Goal: Find contact information: Find contact information

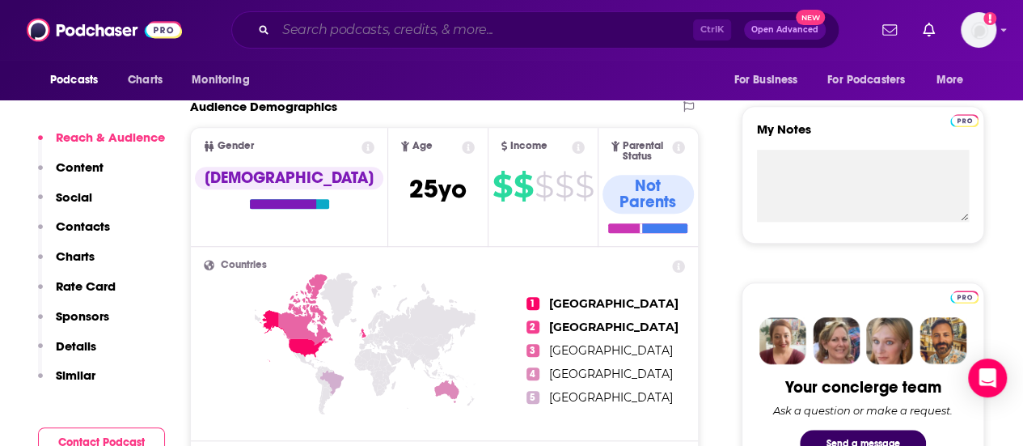
click at [291, 34] on input "Search podcasts, credits, & more..." at bounding box center [484, 30] width 417 height 26
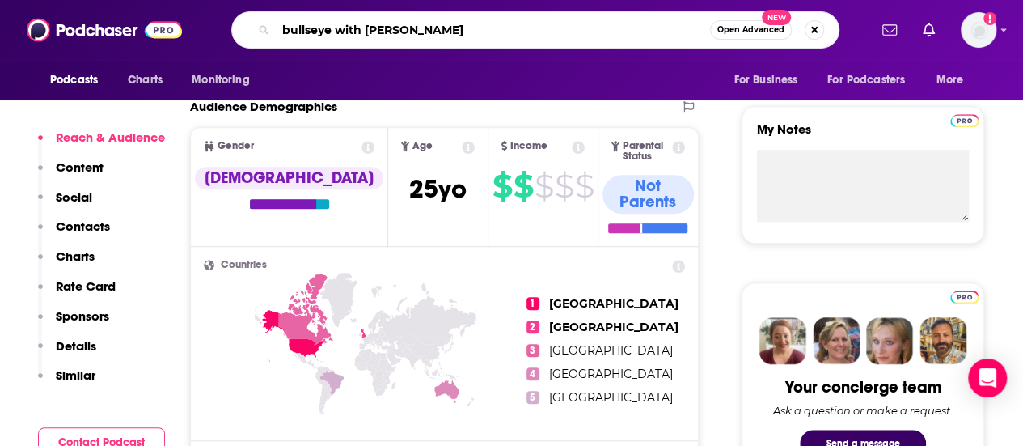
type input "bullseye with [PERSON_NAME]"
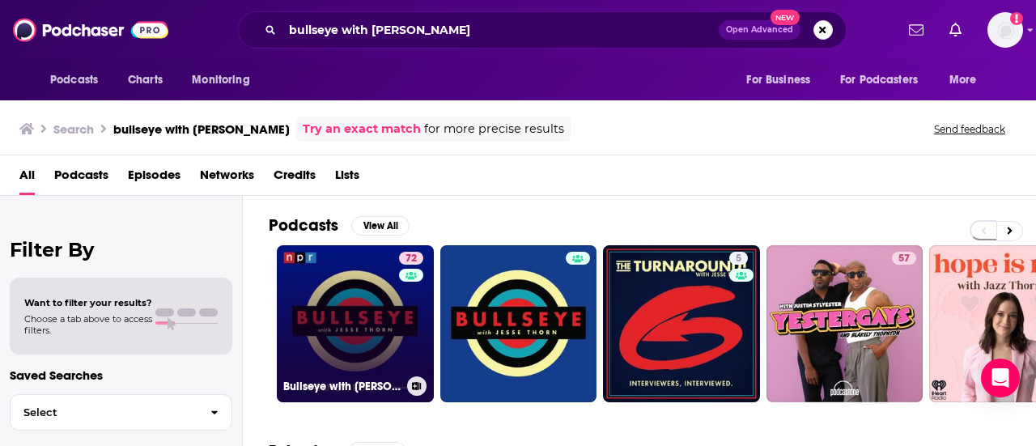
click at [319, 316] on link "72 Bullseye with [PERSON_NAME]" at bounding box center [355, 323] width 157 height 157
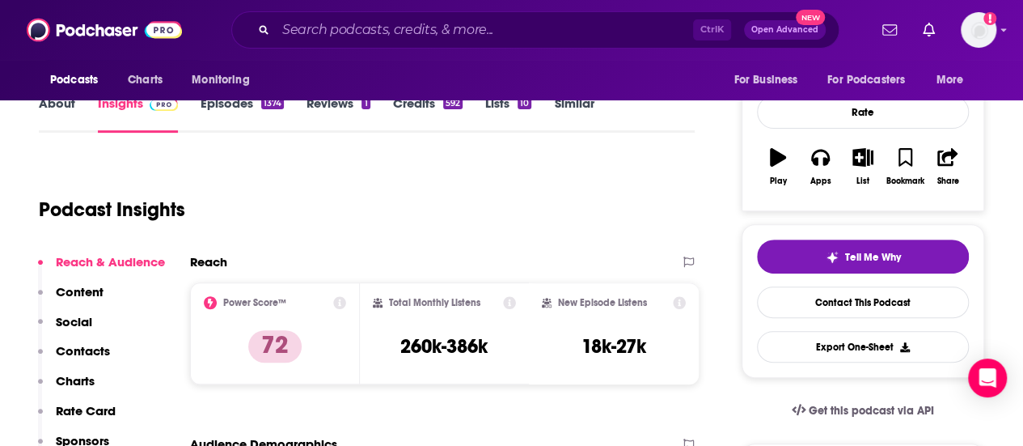
scroll to position [227, 0]
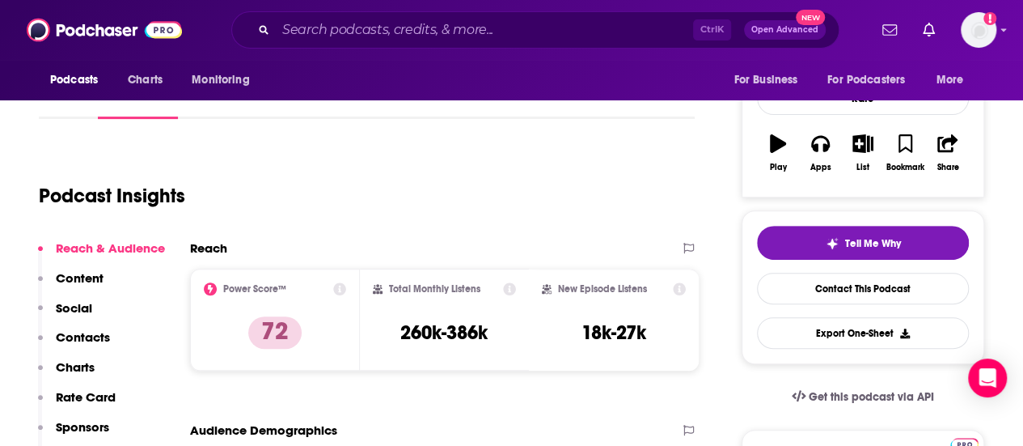
click at [83, 337] on p "Contacts" at bounding box center [83, 336] width 54 height 15
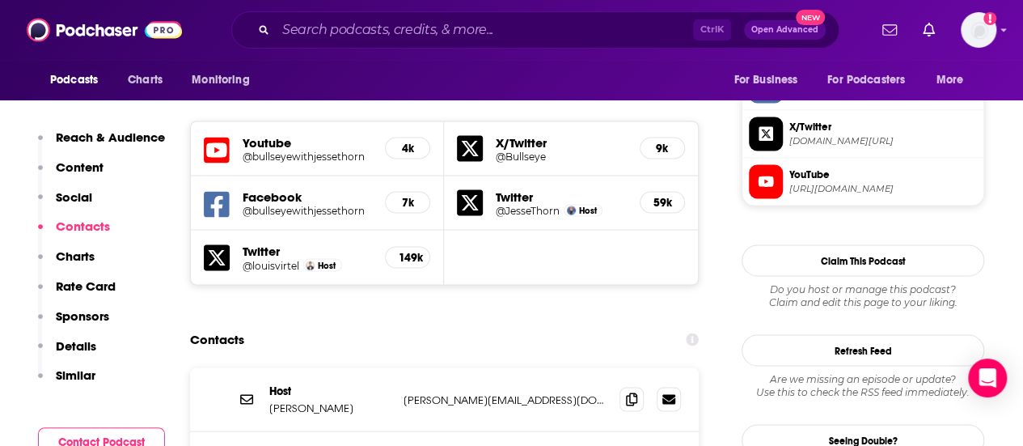
scroll to position [1409, 0]
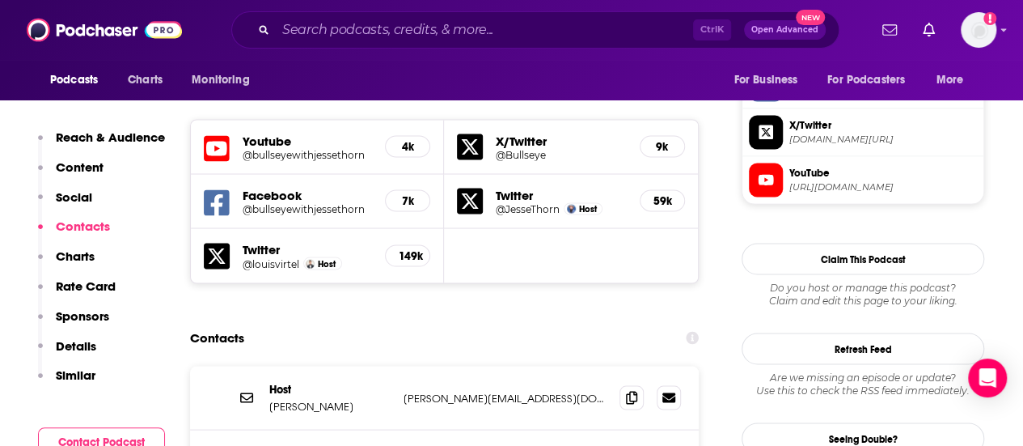
click at [537, 322] on div "Contacts" at bounding box center [444, 337] width 509 height 31
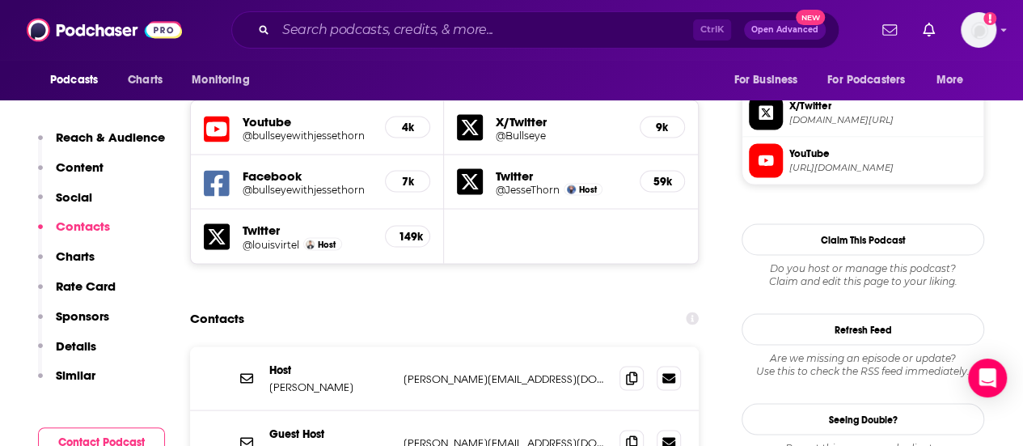
scroll to position [1376, 0]
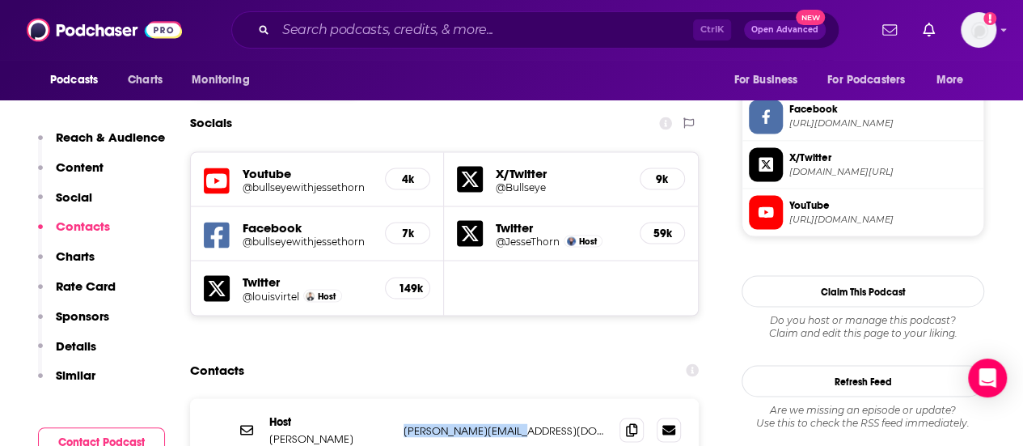
drag, startPoint x: 536, startPoint y: 336, endPoint x: 401, endPoint y: 333, distance: 134.3
click at [401, 398] on div "Host [PERSON_NAME] [PERSON_NAME][EMAIL_ADDRESS][DOMAIN_NAME] [PERSON_NAME][EMAI…" at bounding box center [444, 430] width 509 height 64
copy p "[PERSON_NAME][EMAIL_ADDRESS][DOMAIN_NAME]"
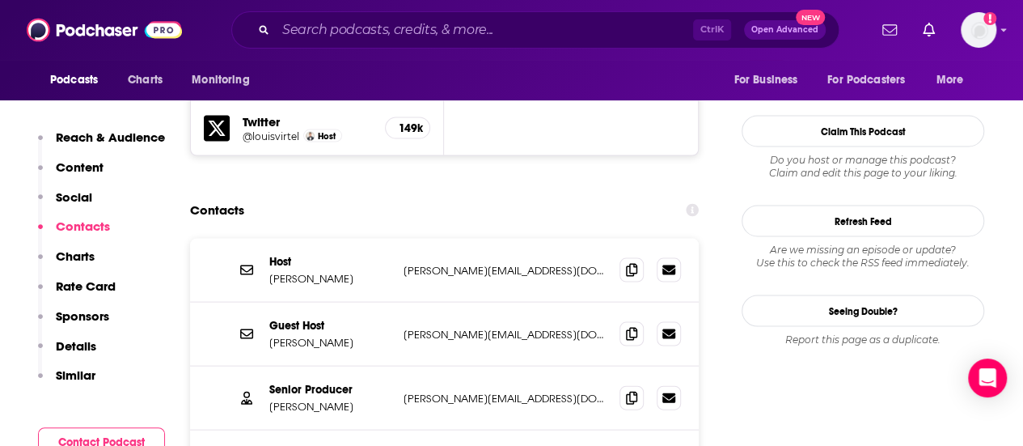
scroll to position [1538, 0]
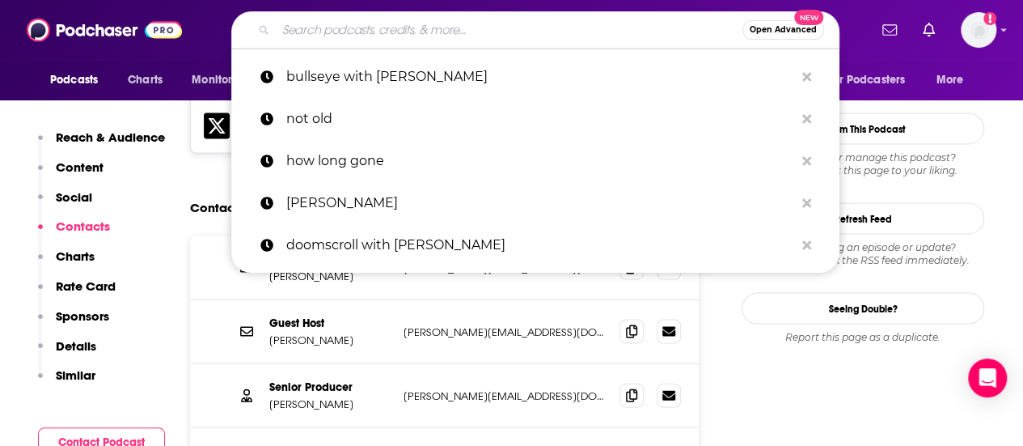
click at [299, 33] on input "Search podcasts, credits, & more..." at bounding box center [509, 30] width 467 height 26
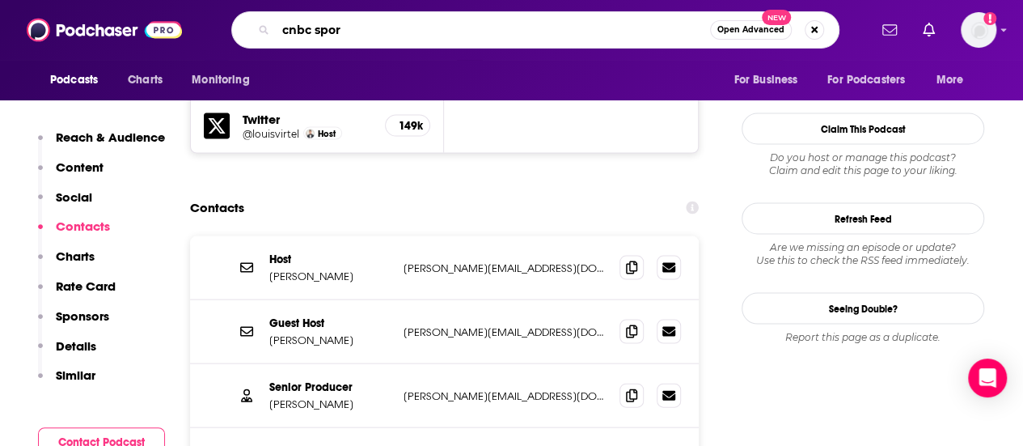
type input "cnbc sport"
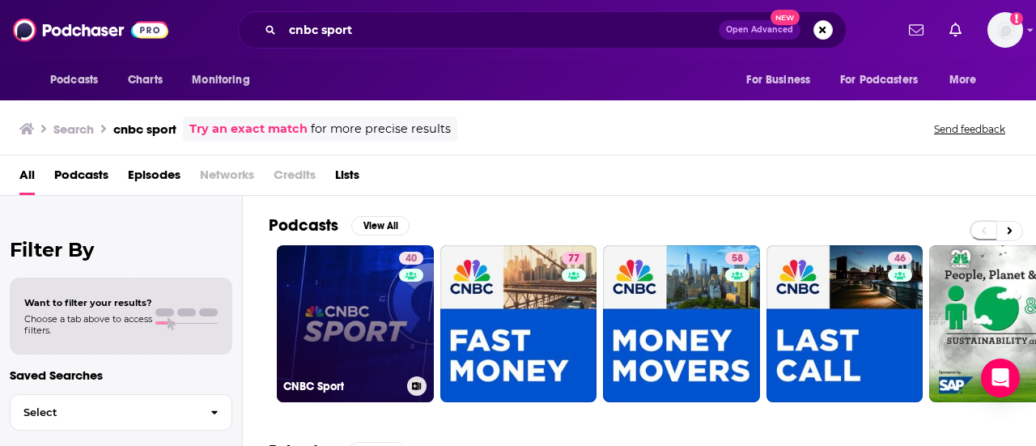
click at [346, 301] on link "40 CNBC Sport" at bounding box center [355, 323] width 157 height 157
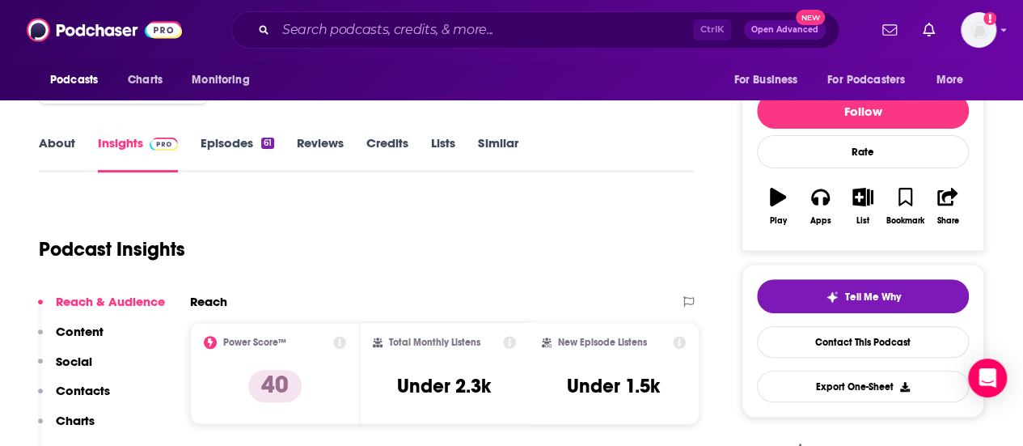
scroll to position [227, 0]
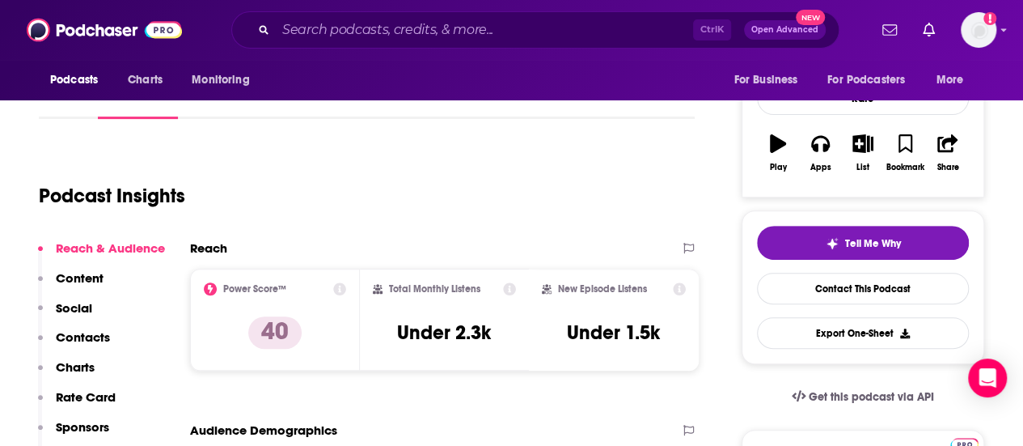
click at [81, 336] on p "Contacts" at bounding box center [83, 336] width 54 height 15
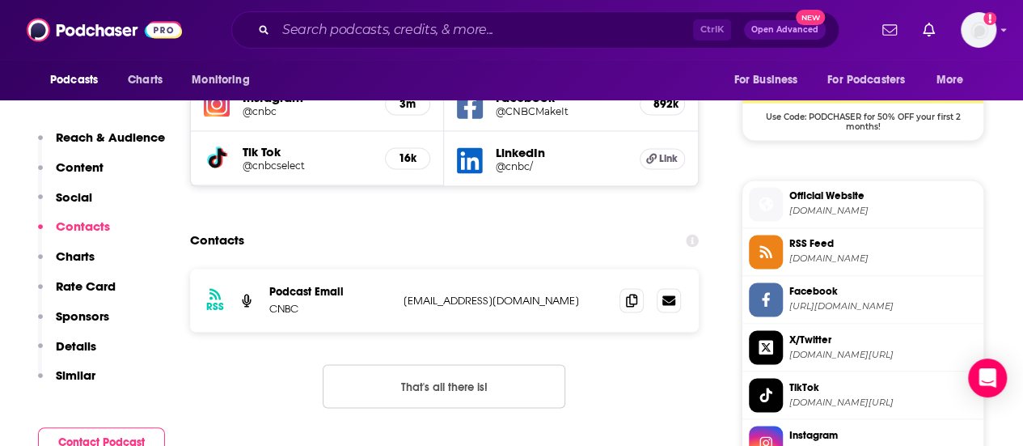
scroll to position [1222, 0]
click at [142, 176] on div "Reach & Audience Content Social Contacts Charts Rate Card Sponsors Details Simi…" at bounding box center [101, 263] width 127 height 268
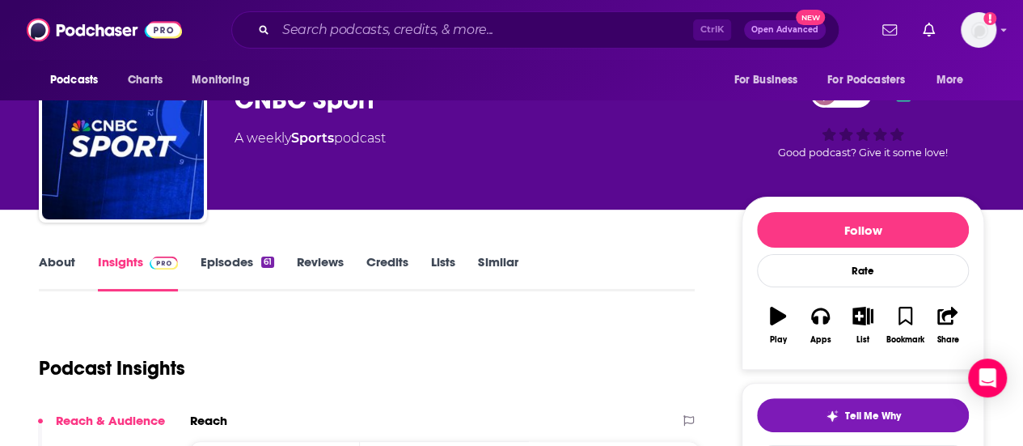
scroll to position [0, 0]
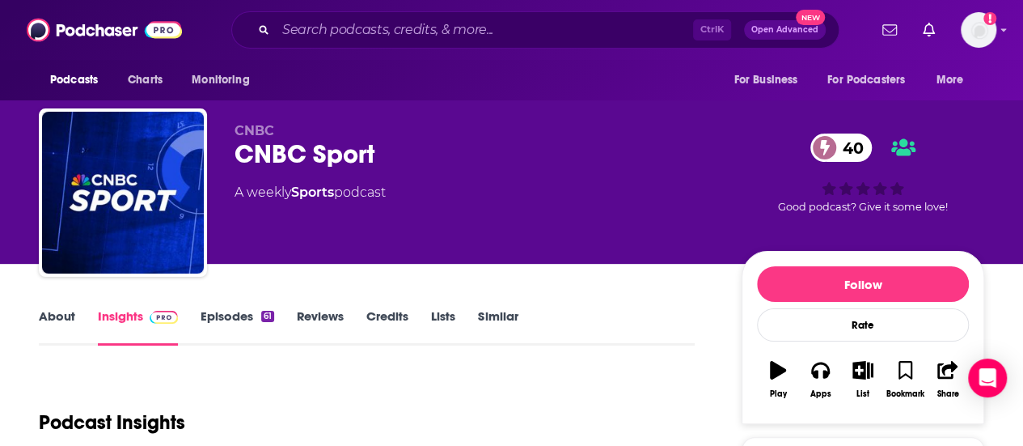
click at [60, 311] on link "About" at bounding box center [57, 326] width 36 height 37
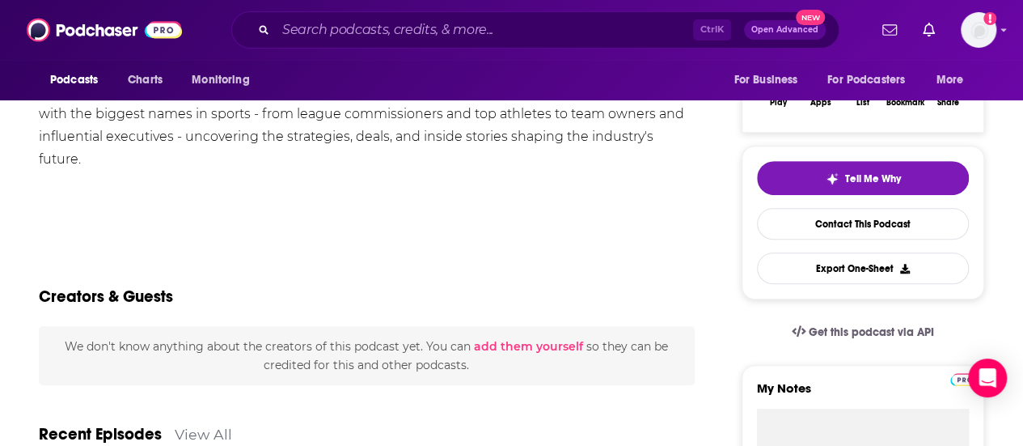
scroll to position [324, 0]
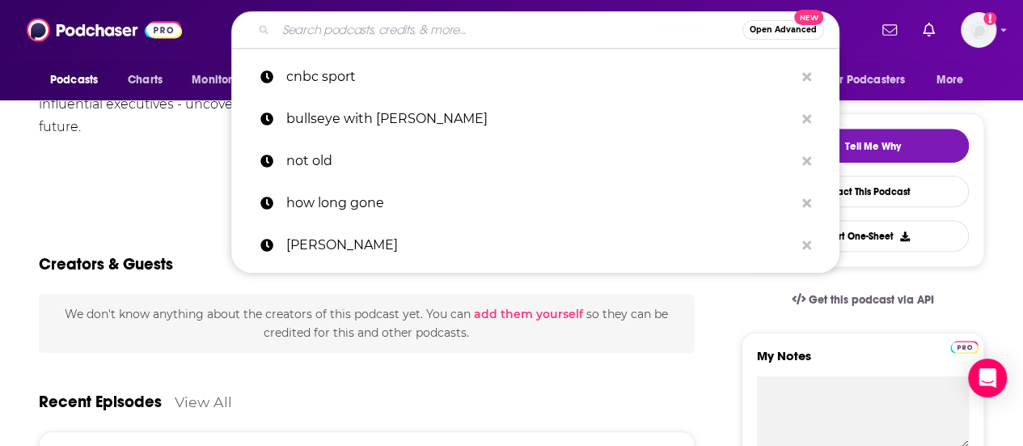
click at [315, 23] on input "Search podcasts, credits, & more..." at bounding box center [509, 30] width 467 height 26
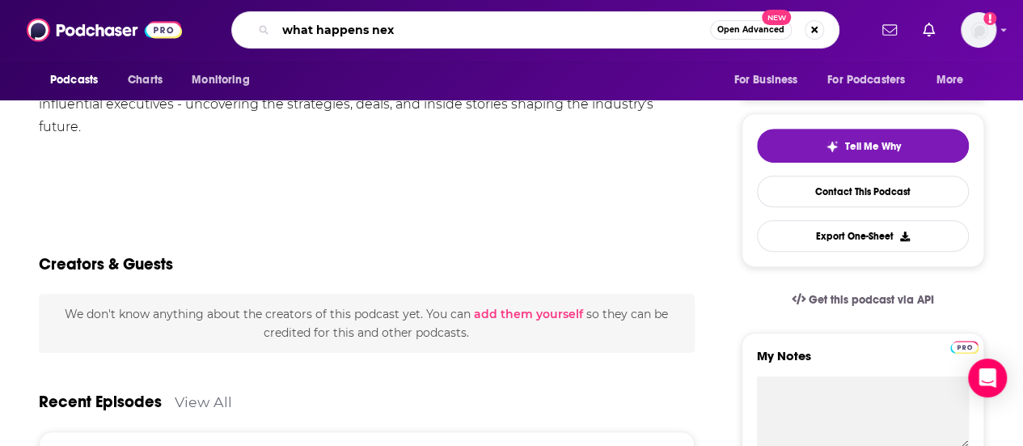
type input "what happens next"
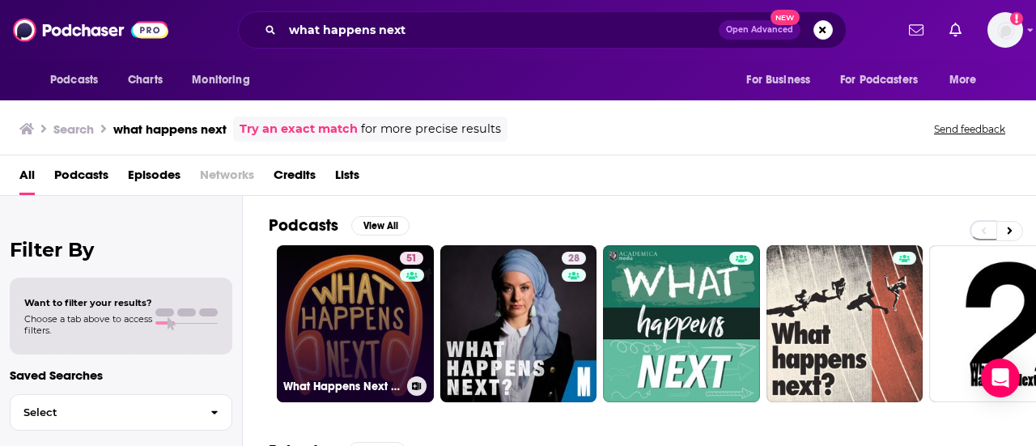
click at [362, 352] on link "51 What Happens Next in 6 Minutes" at bounding box center [355, 323] width 157 height 157
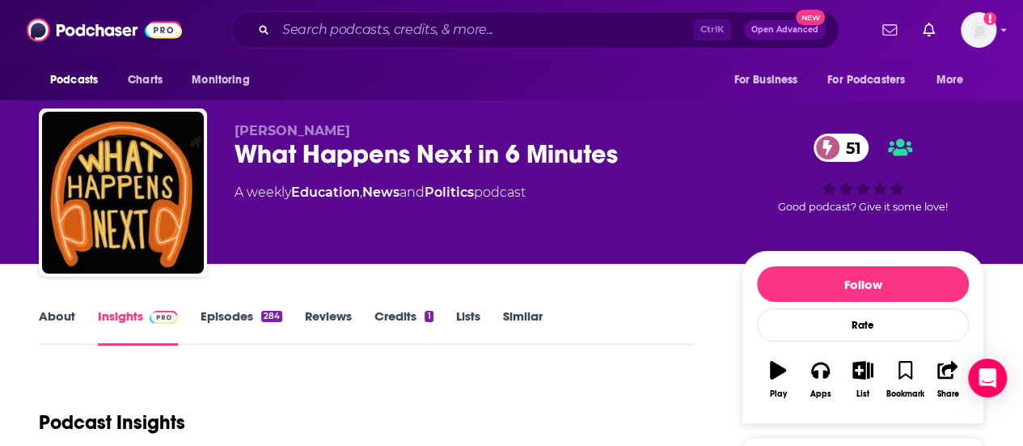
click at [1, 130] on div "[PERSON_NAME] What Happens Next in 6 Minutes 51 A weekly Education , News and P…" at bounding box center [511, 132] width 1023 height 264
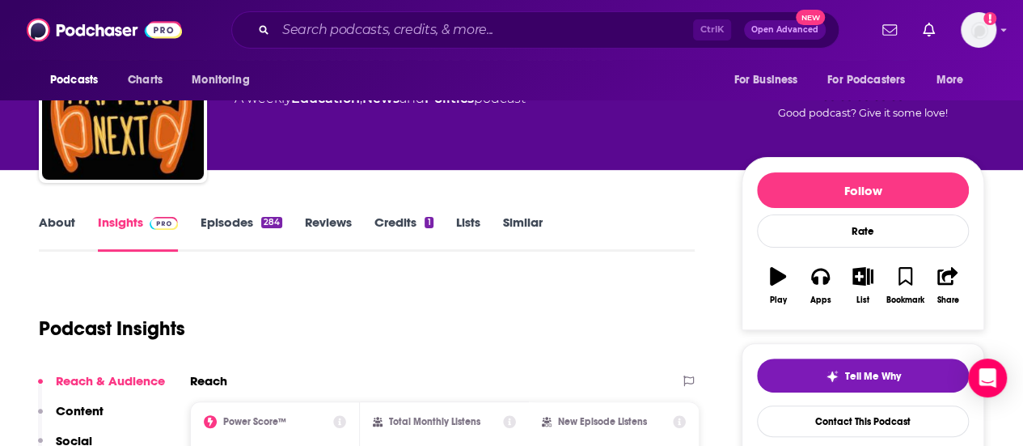
scroll to position [97, 0]
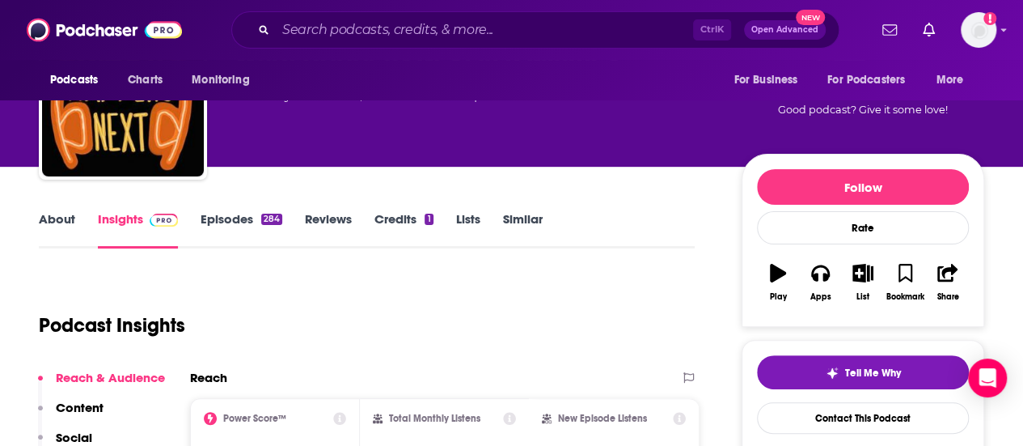
click at [48, 218] on link "About" at bounding box center [57, 229] width 36 height 37
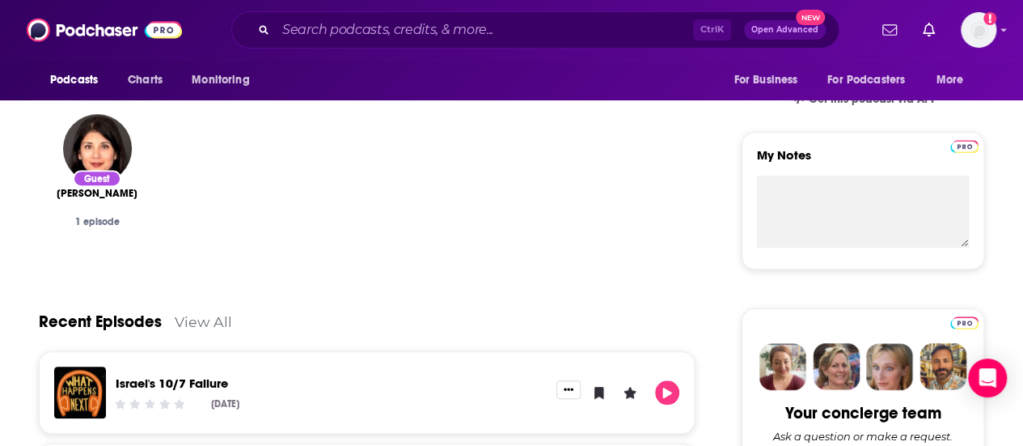
scroll to position [550, 0]
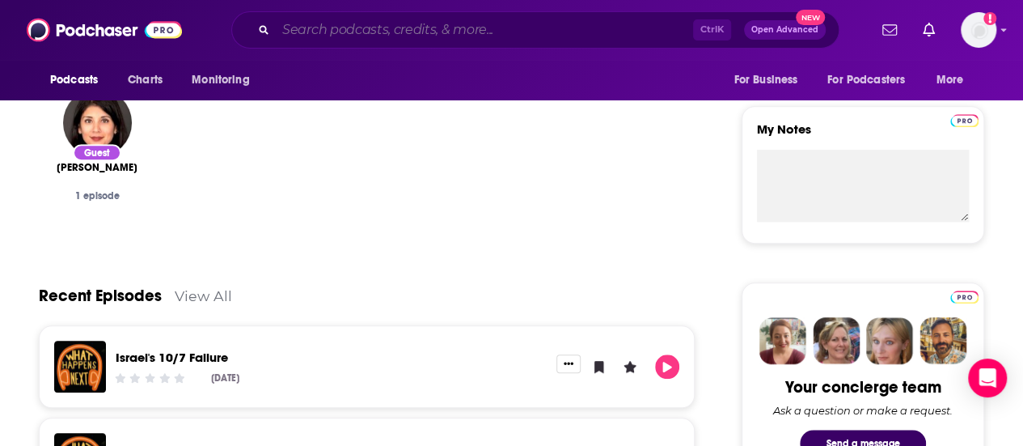
click at [293, 28] on input "Search podcasts, credits, & more..." at bounding box center [484, 30] width 417 height 26
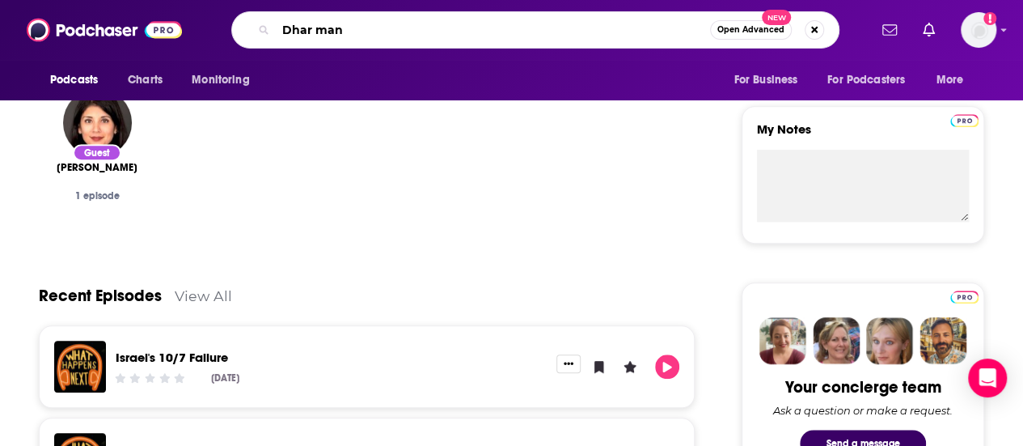
type input "[PERSON_NAME]"
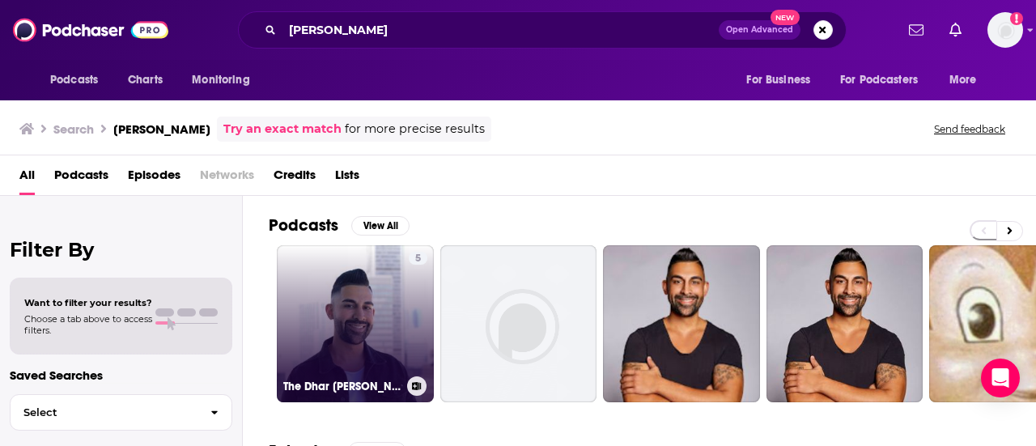
click at [316, 326] on link "5 The Dhar [PERSON_NAME] Audio Experience" at bounding box center [355, 323] width 157 height 157
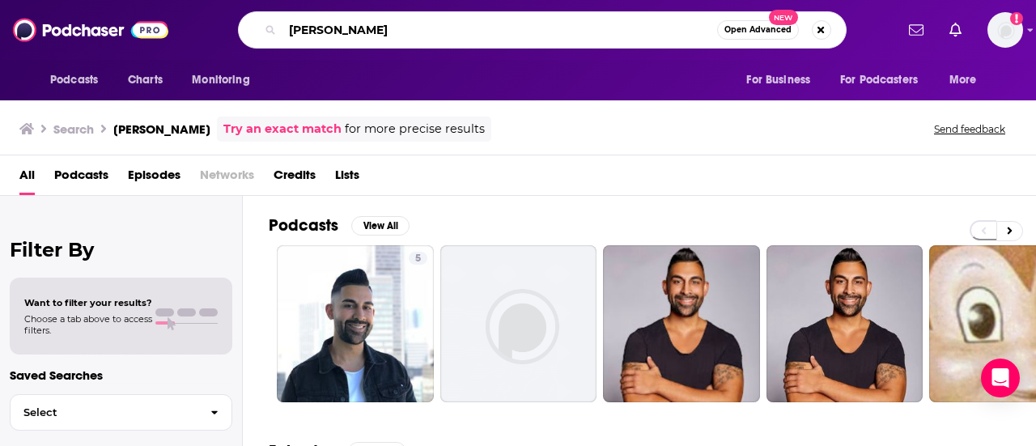
click at [290, 28] on input "[PERSON_NAME]" at bounding box center [499, 30] width 434 height 26
type input "what happens next [PERSON_NAME]"
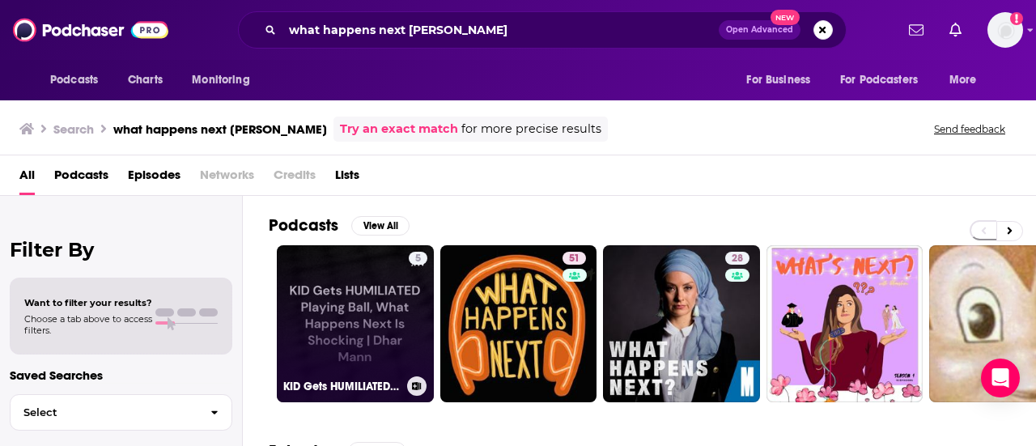
click at [332, 334] on link "5 KID Gets HUMILIATED Playing Ball, What Happens Next Is Shocking | [PERSON_NAM…" at bounding box center [355, 323] width 157 height 157
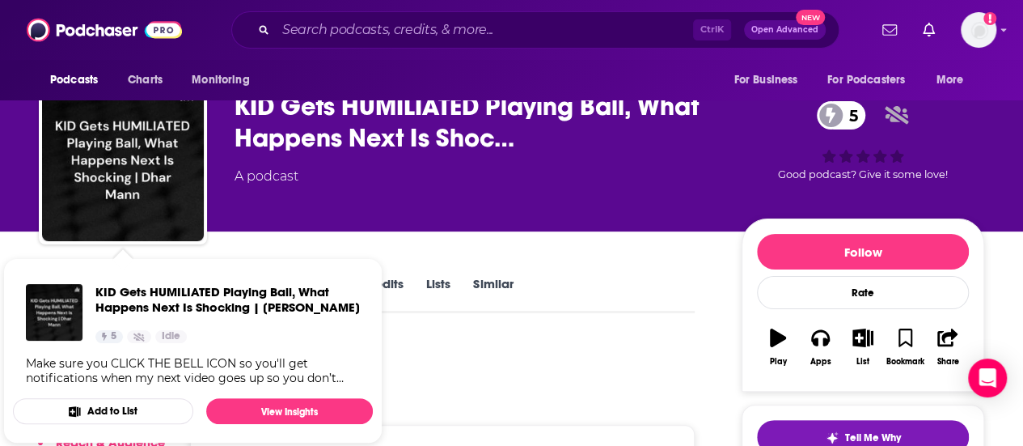
scroll to position [65, 0]
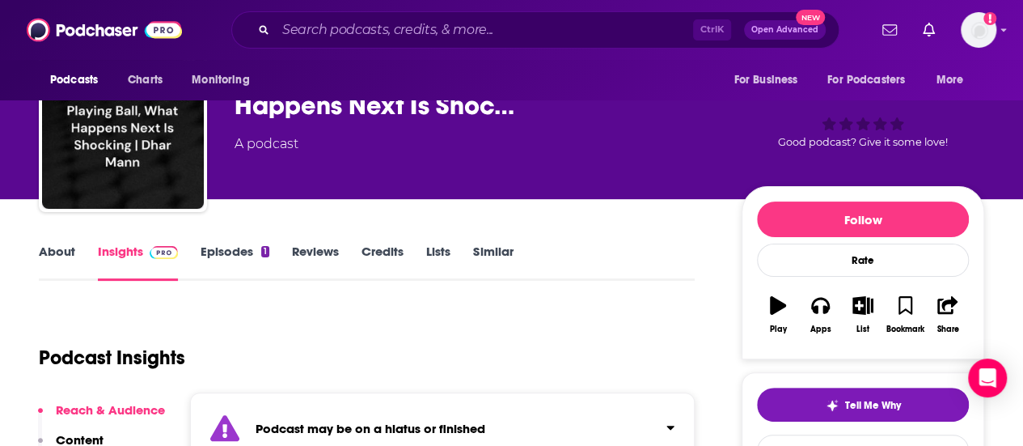
click at [64, 248] on link "About" at bounding box center [57, 262] width 36 height 37
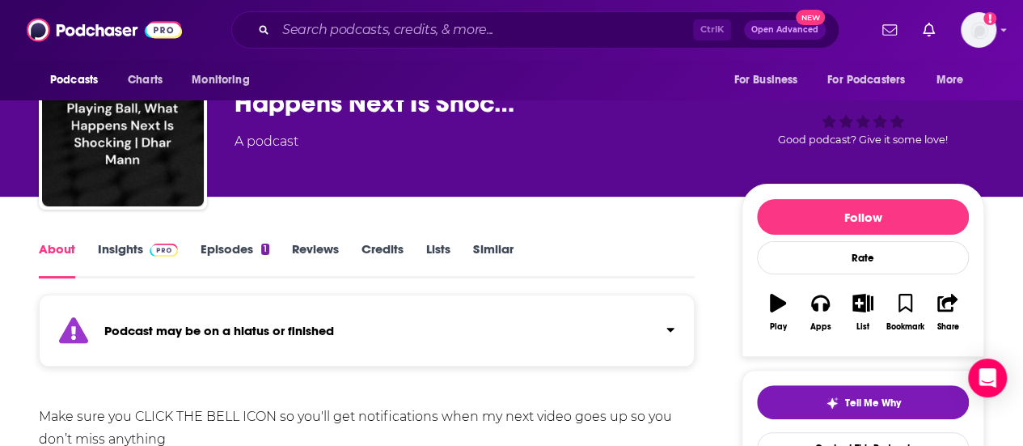
scroll to position [65, 0]
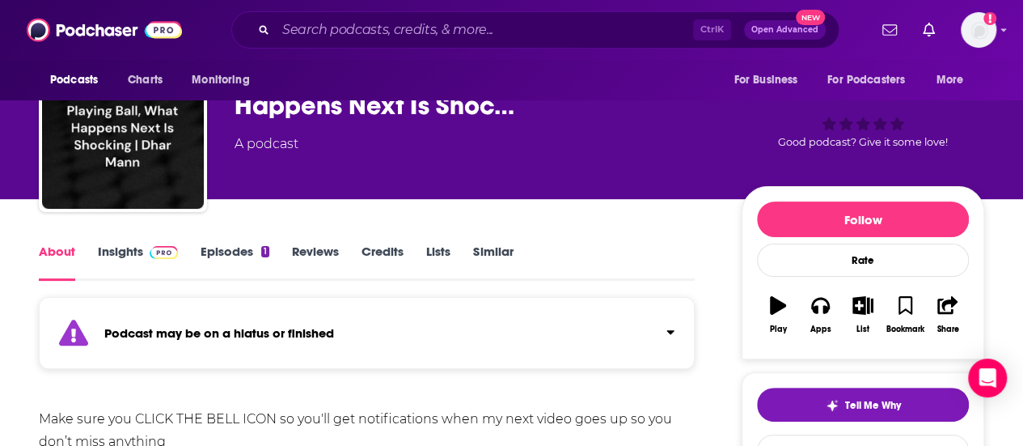
click at [121, 247] on link "Insights" at bounding box center [138, 262] width 80 height 37
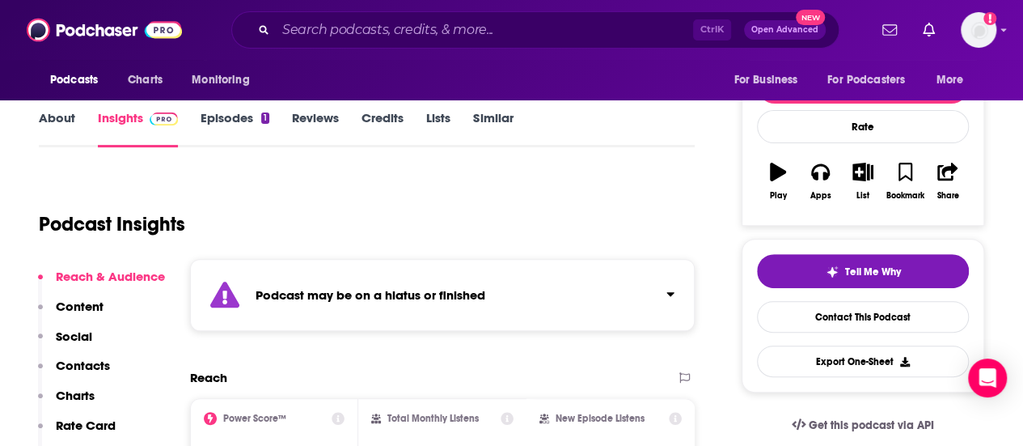
scroll to position [259, 0]
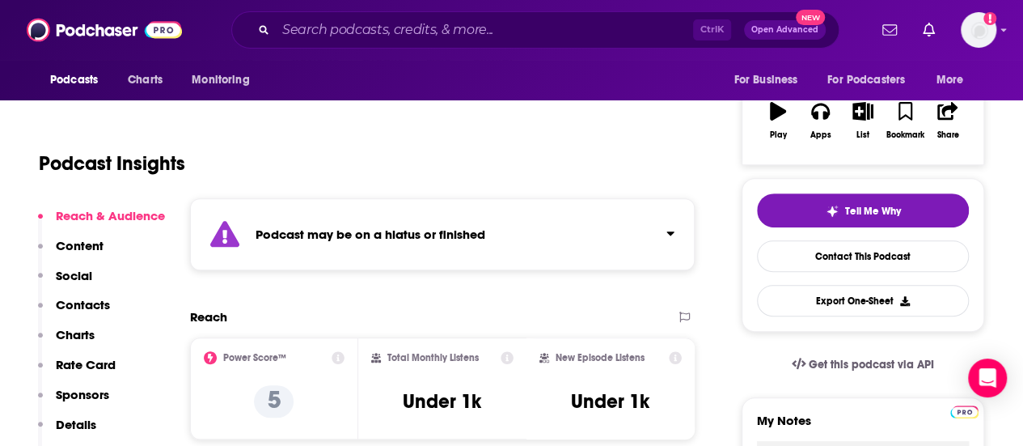
click at [84, 239] on p "Content" at bounding box center [80, 245] width 48 height 15
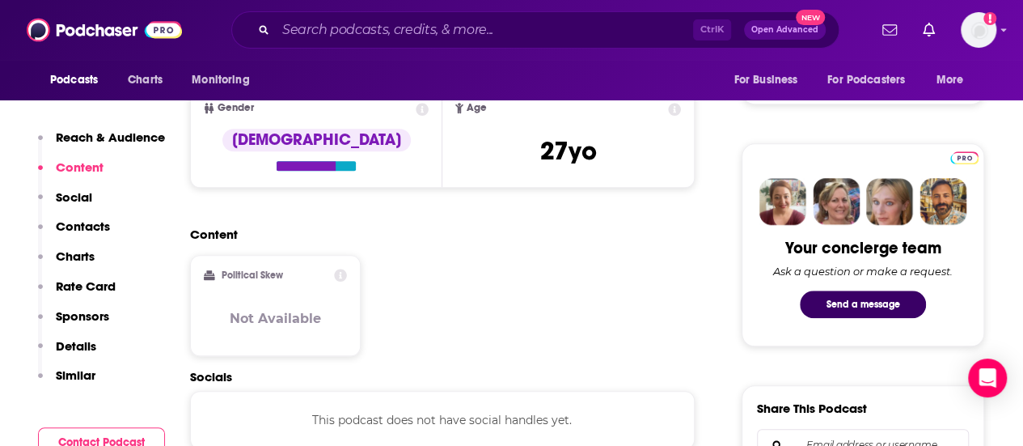
scroll to position [690, 0]
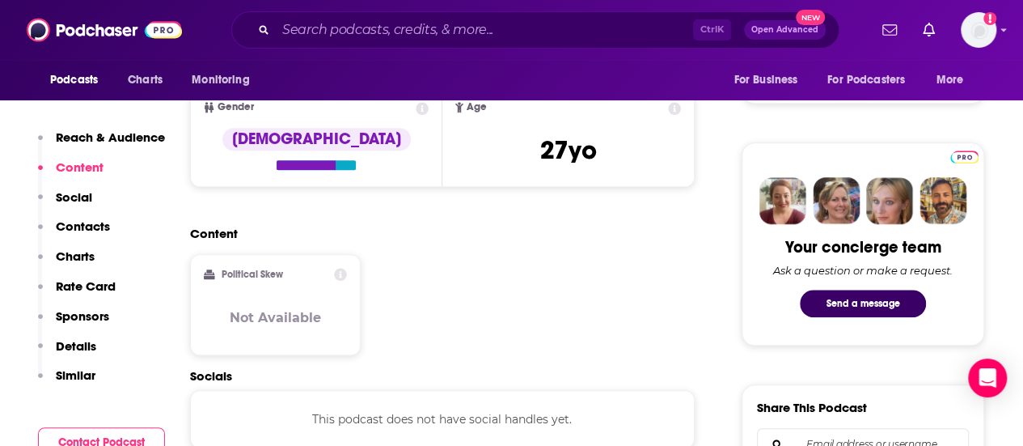
click at [73, 227] on p "Contacts" at bounding box center [83, 225] width 54 height 15
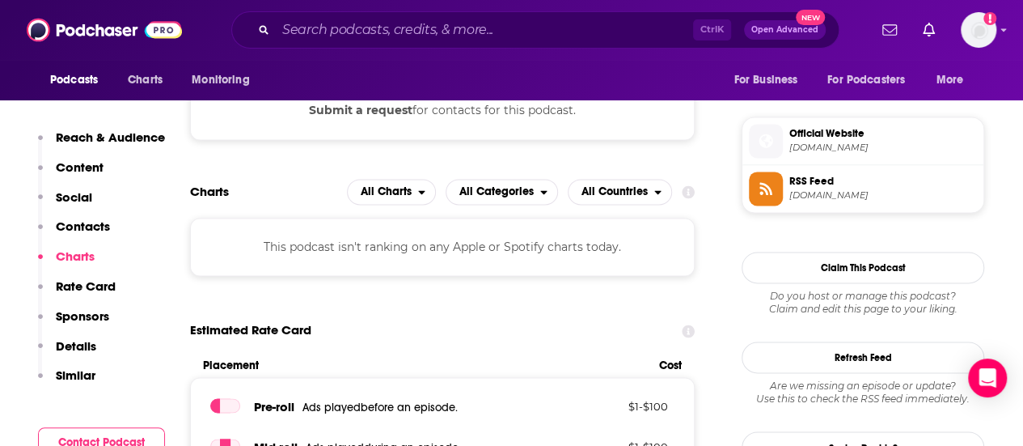
scroll to position [1133, 0]
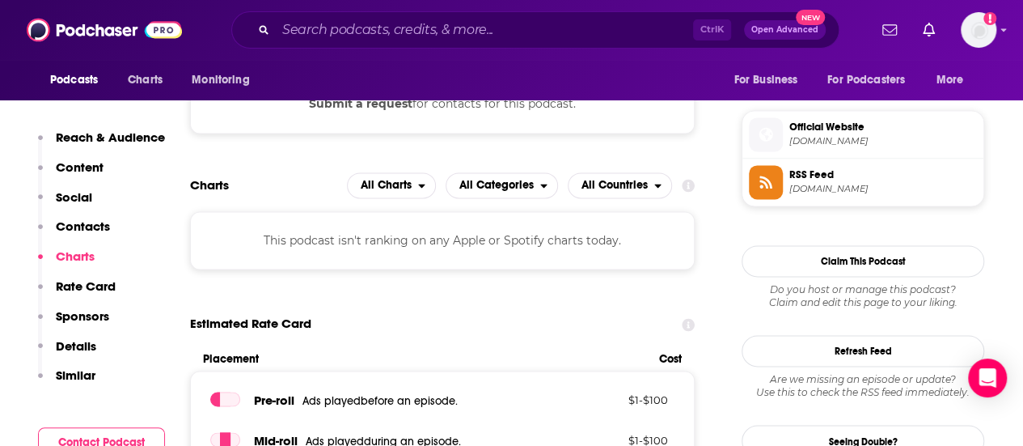
drag, startPoint x: 0, startPoint y: 83, endPoint x: 479, endPoint y: 45, distance: 480.4
click at [479, 45] on div "Ctrl K Open Advanced New" at bounding box center [535, 29] width 608 height 37
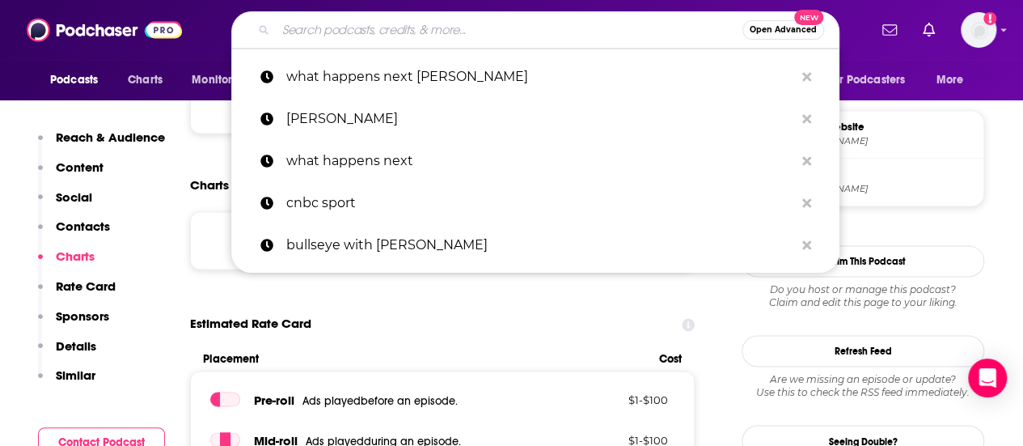
click at [472, 30] on input "Search podcasts, credits, & more..." at bounding box center [509, 30] width 467 height 26
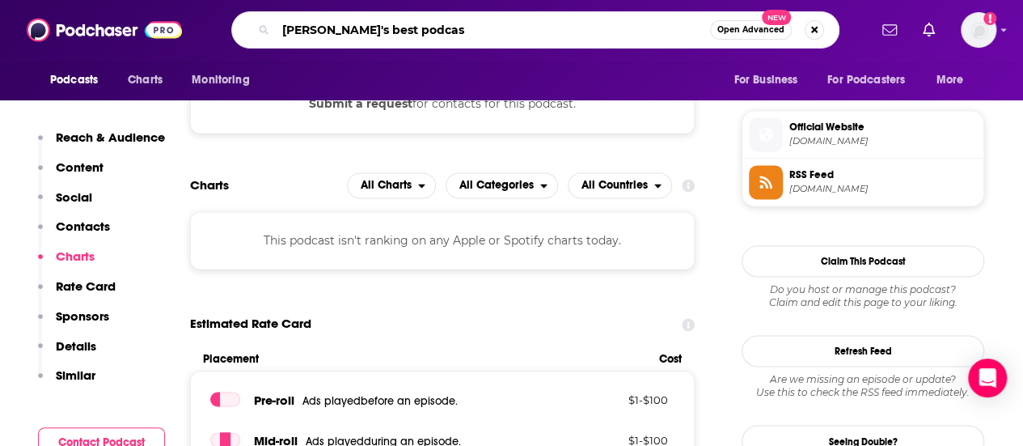
type input "[PERSON_NAME]'s best podcast"
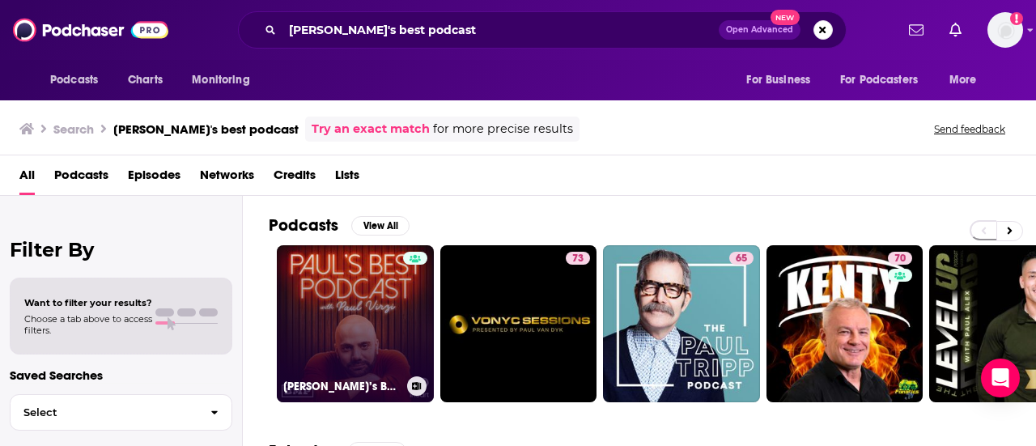
click at [358, 349] on link "[PERSON_NAME]’s Best Podcast" at bounding box center [355, 323] width 157 height 157
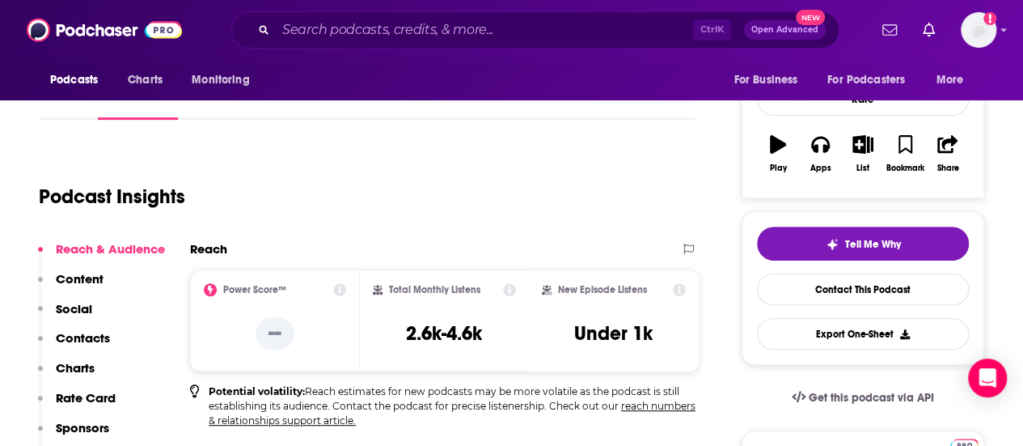
scroll to position [227, 0]
click at [79, 331] on p "Contacts" at bounding box center [83, 336] width 54 height 15
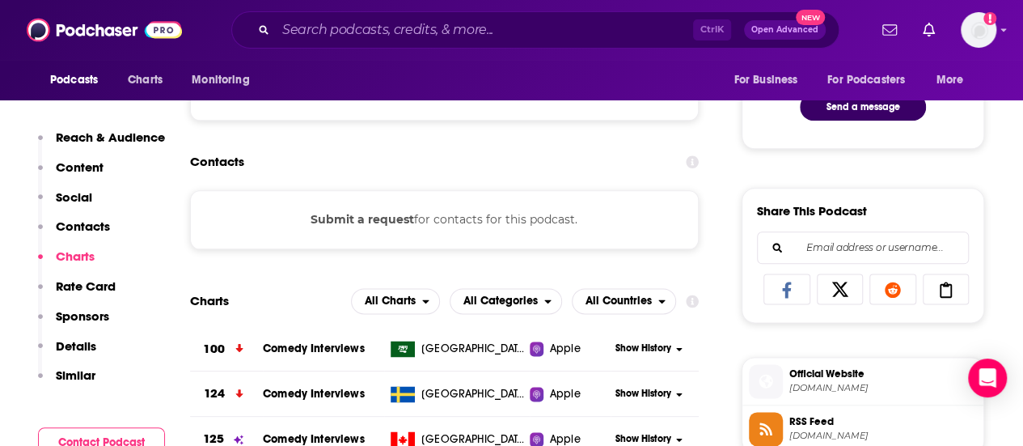
scroll to position [938, 0]
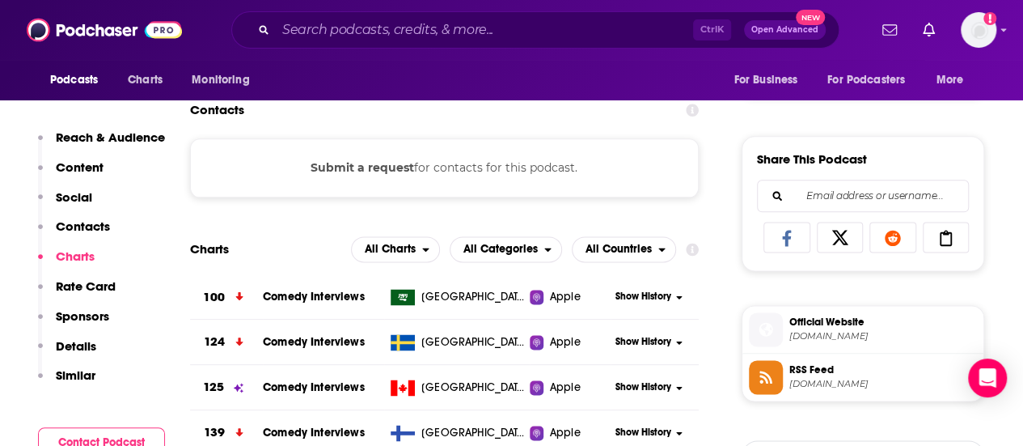
click at [2, 53] on div "Podcasts Charts Monitoring Ctrl K Open Advanced New For Business For Podcasters…" at bounding box center [511, 30] width 1023 height 60
click at [314, 34] on input "Search podcasts, credits, & more..." at bounding box center [484, 30] width 417 height 26
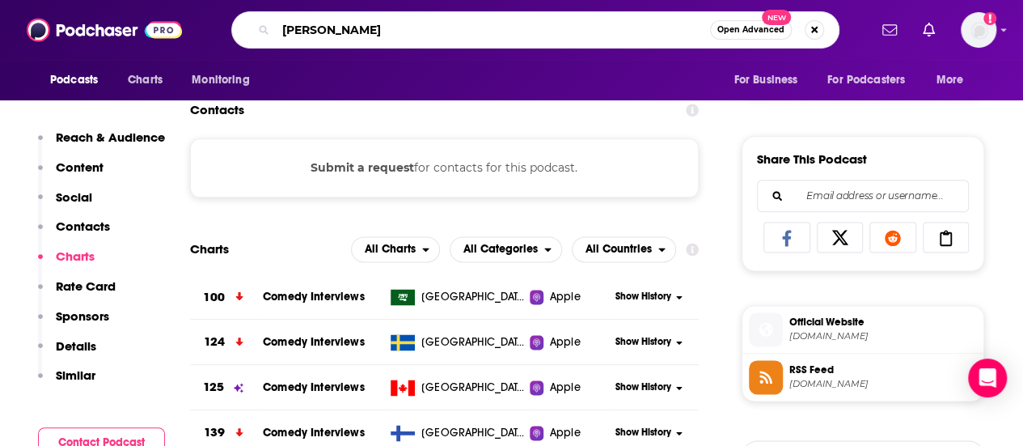
type input "[PERSON_NAME]"
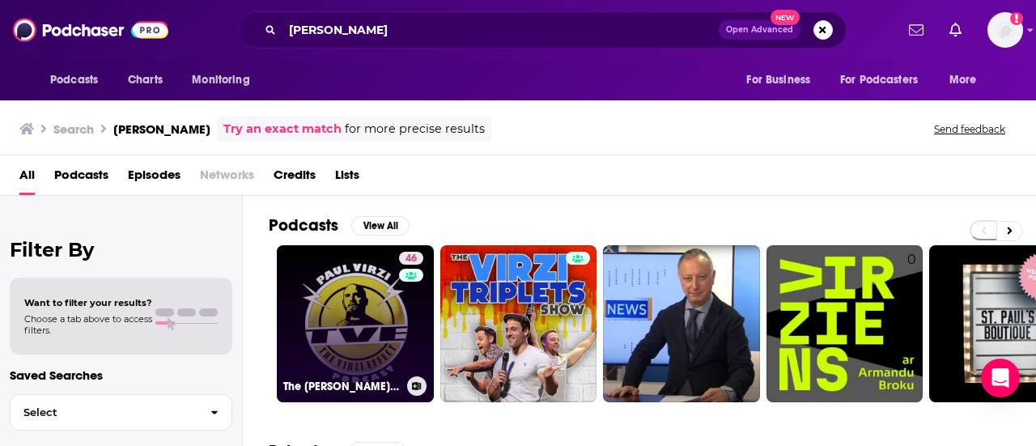
click at [355, 285] on link "46 The [PERSON_NAME] Effect" at bounding box center [355, 323] width 157 height 157
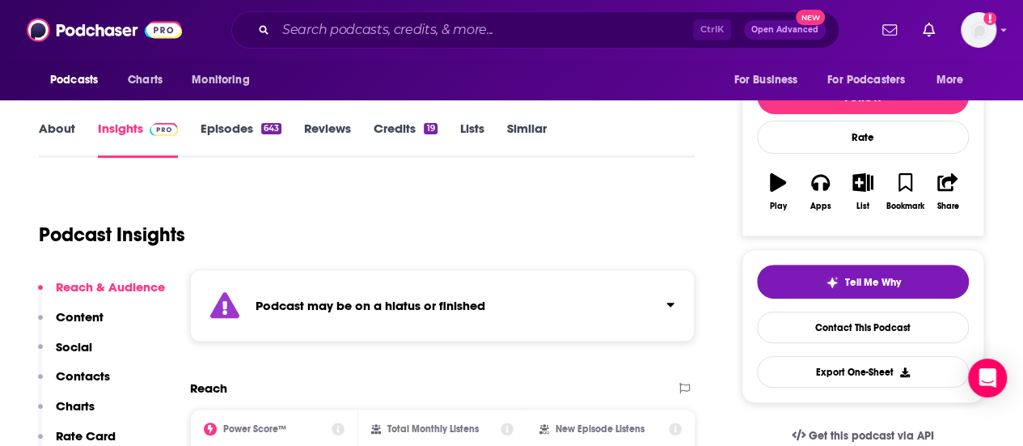
scroll to position [227, 0]
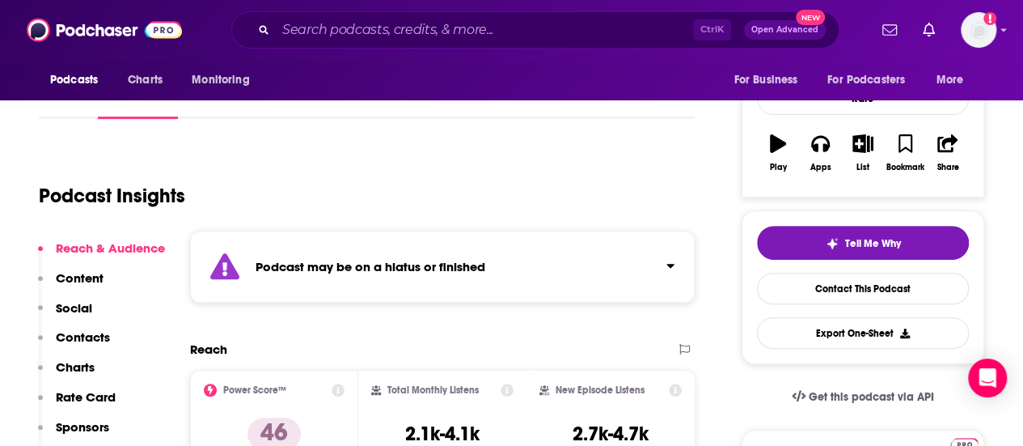
click at [90, 332] on p "Contacts" at bounding box center [83, 336] width 54 height 15
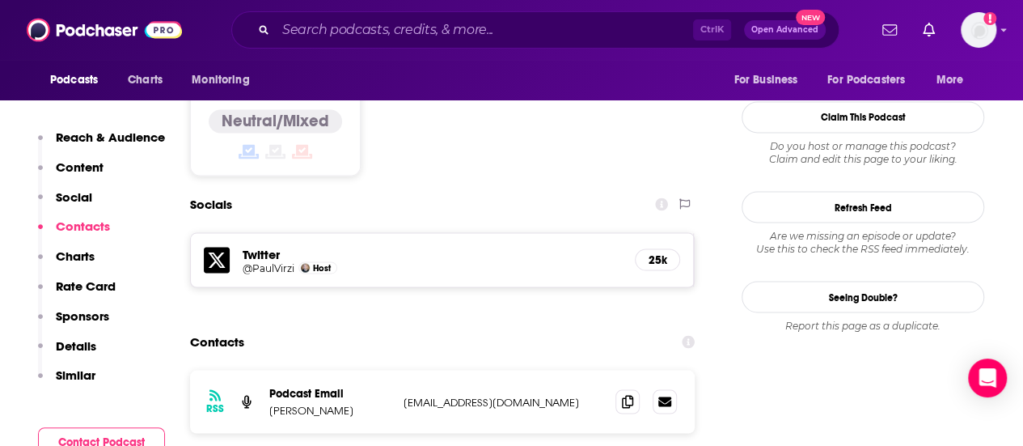
scroll to position [1417, 0]
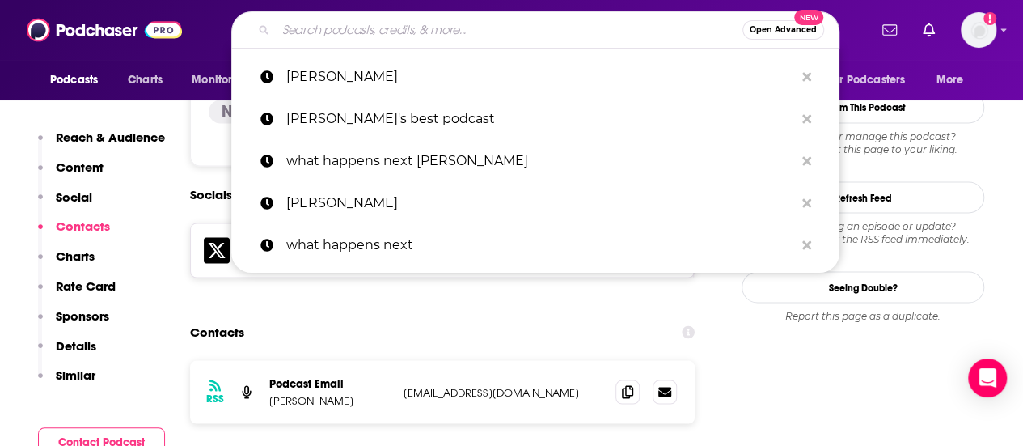
click at [337, 32] on input "Search podcasts, credits, & more..." at bounding box center [509, 30] width 467 height 26
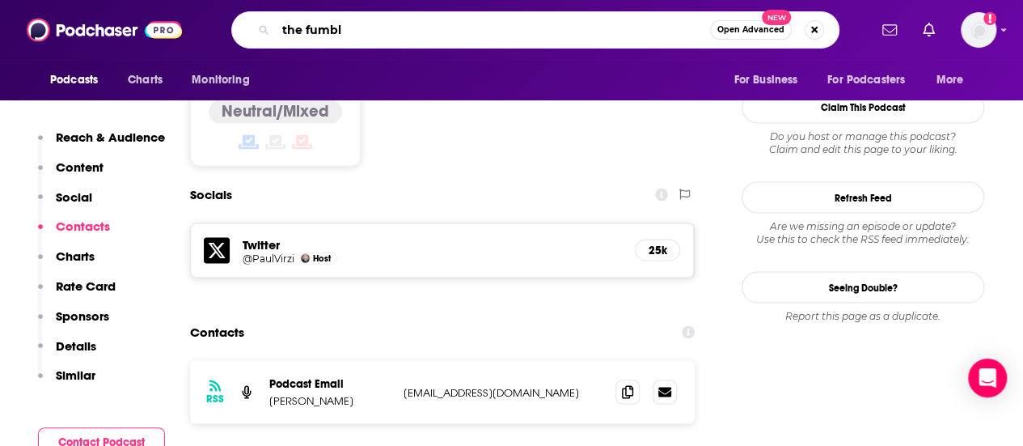
type input "the fumble"
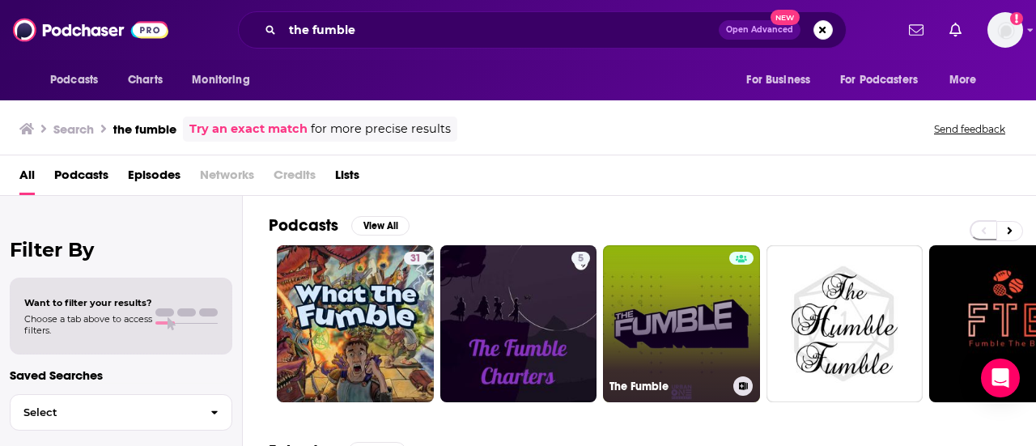
click at [659, 320] on link "The Fumble" at bounding box center [681, 323] width 157 height 157
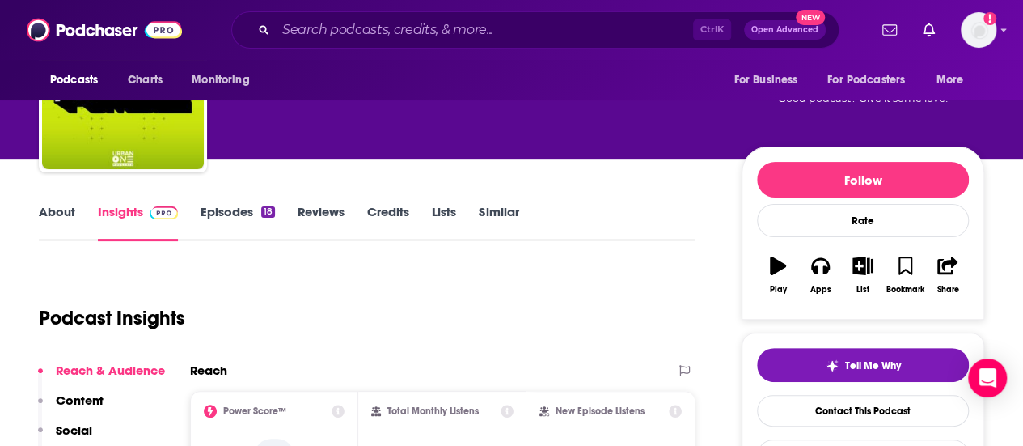
scroll to position [227, 0]
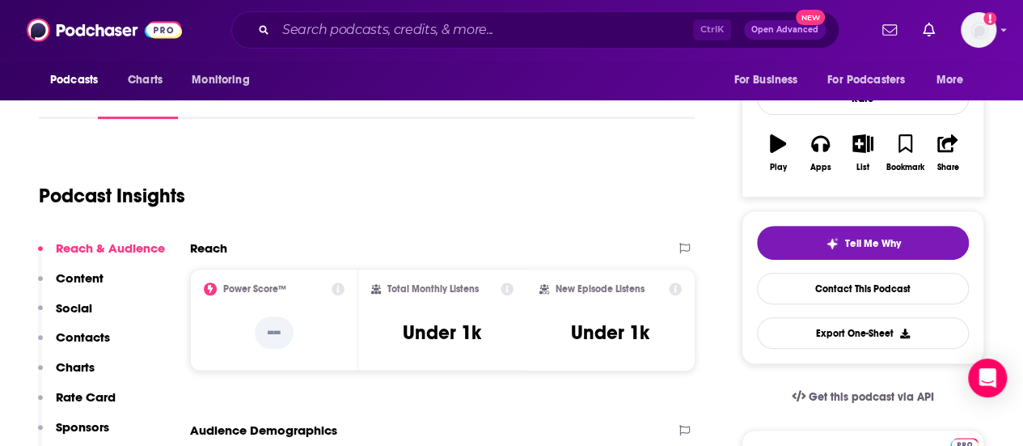
click at [78, 343] on p "Contacts" at bounding box center [83, 336] width 54 height 15
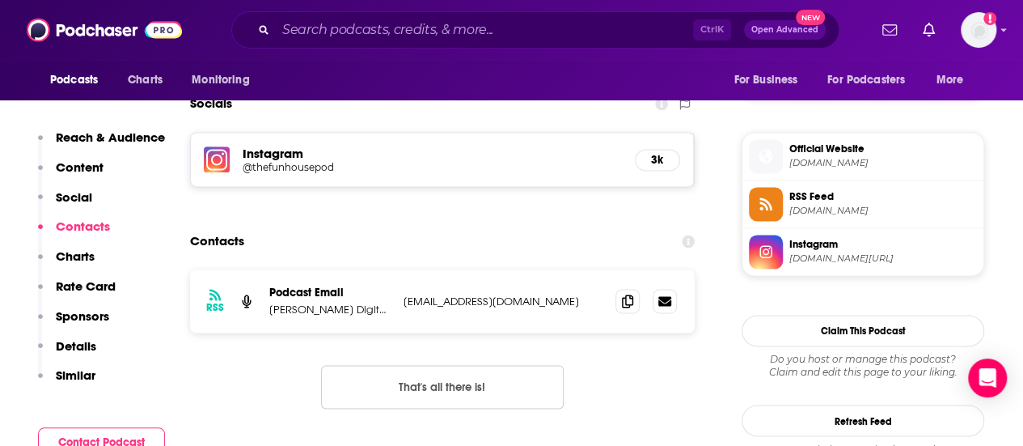
scroll to position [1112, 0]
drag, startPoint x: 529, startPoint y: 304, endPoint x: 383, endPoint y: 308, distance: 145.7
click at [0, 0] on div "Podcast Email [PERSON_NAME] Digital Podcast Team [EMAIL_ADDRESS][DOMAIN_NAME] […" at bounding box center [0, 0] width 0 height 0
copy div "am [EMAIL_ADDRESS][DOMAIN_NAME]"
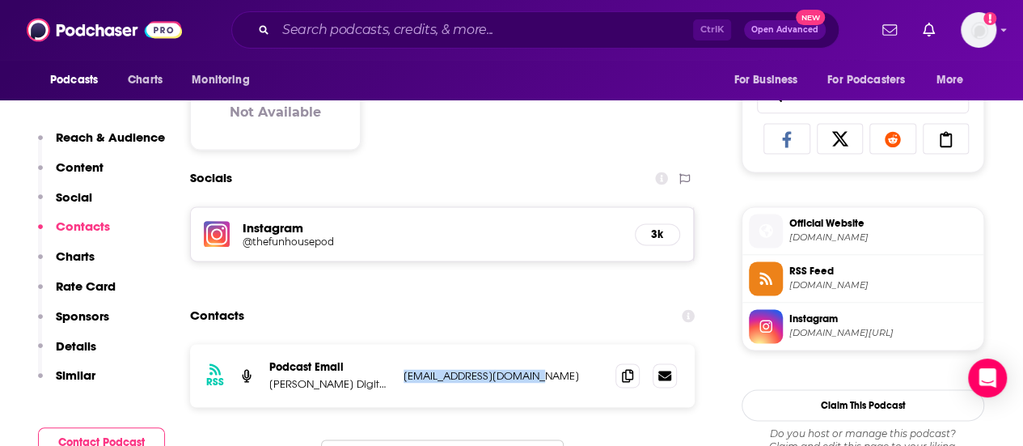
scroll to position [1015, 0]
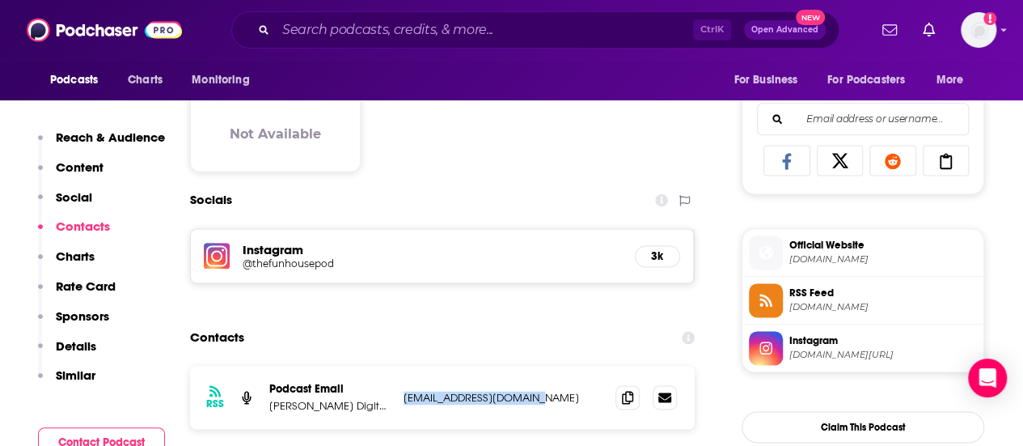
click at [84, 192] on p "Social" at bounding box center [74, 196] width 36 height 15
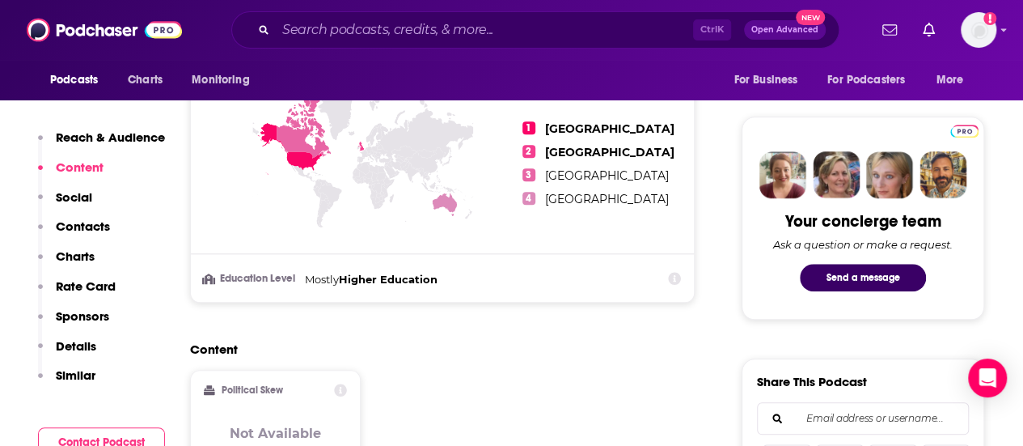
click at [86, 140] on p "Reach & Audience" at bounding box center [110, 136] width 109 height 15
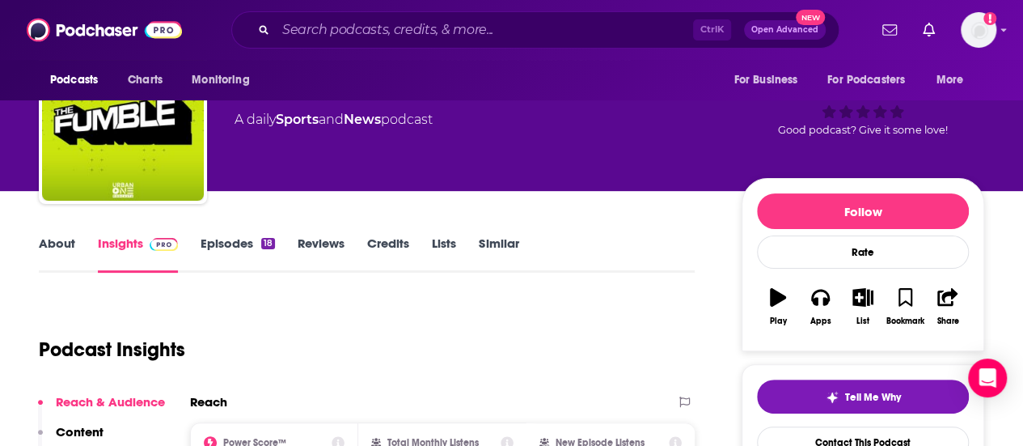
scroll to position [0, 0]
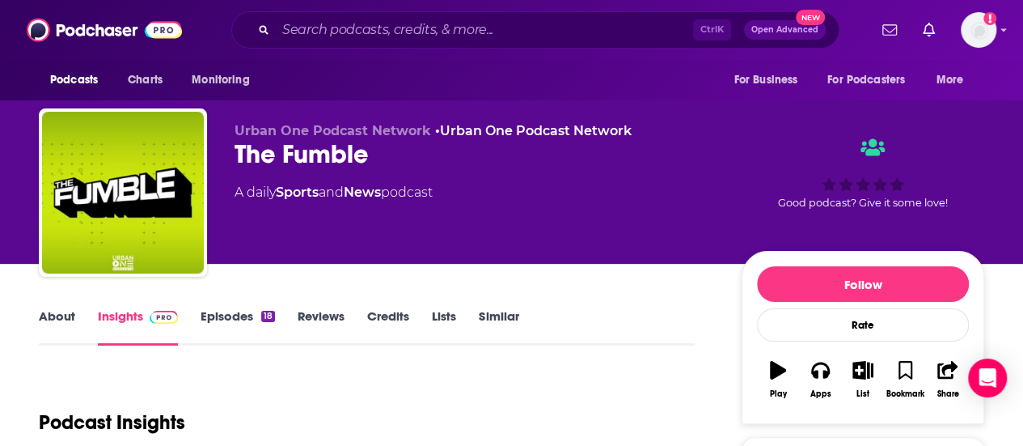
click at [388, 308] on link "Credits" at bounding box center [388, 326] width 42 height 37
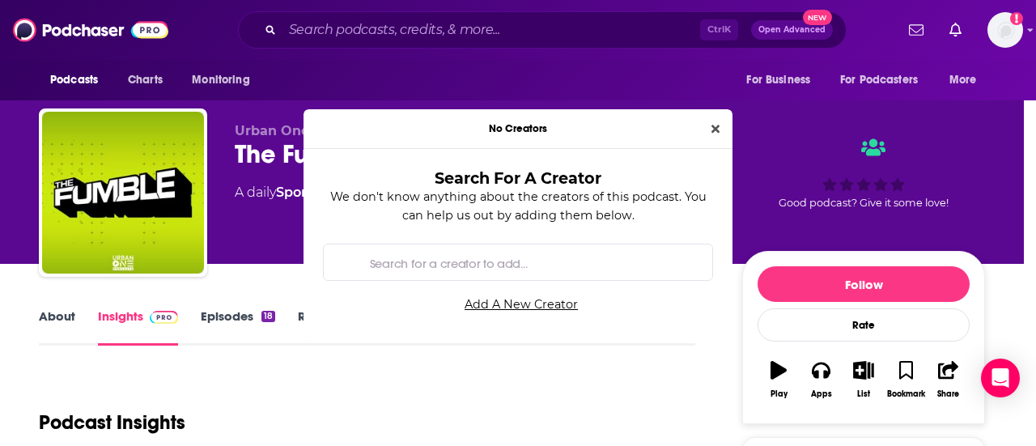
click at [388, 316] on body "Podcasts Charts Monitoring Ctrl K Open Advanced New For Business For Podcasters…" at bounding box center [511, 223] width 1023 height 446
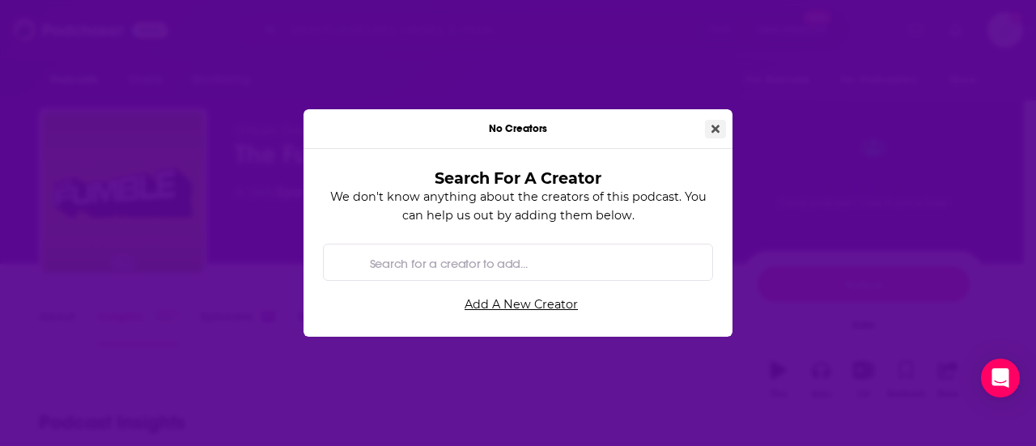
click at [721, 129] on button "Close" at bounding box center [715, 129] width 21 height 19
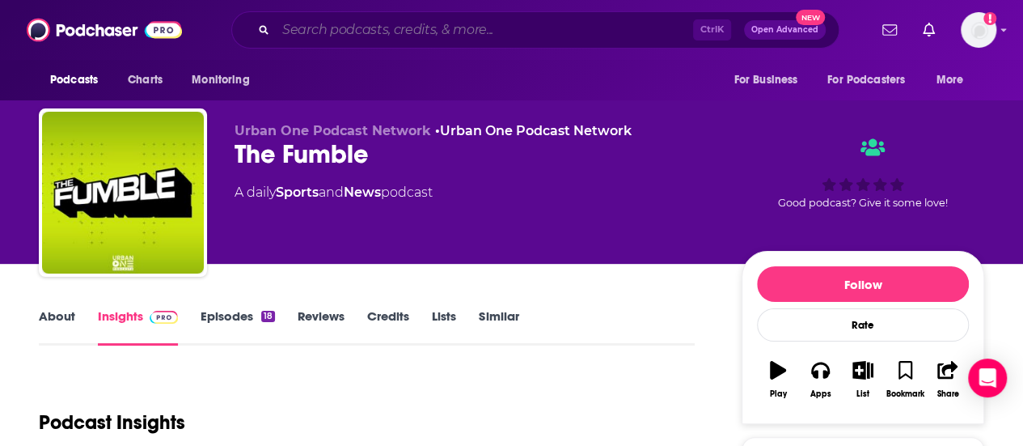
click at [294, 23] on input "Search podcasts, credits, & more..." at bounding box center [484, 30] width 417 height 26
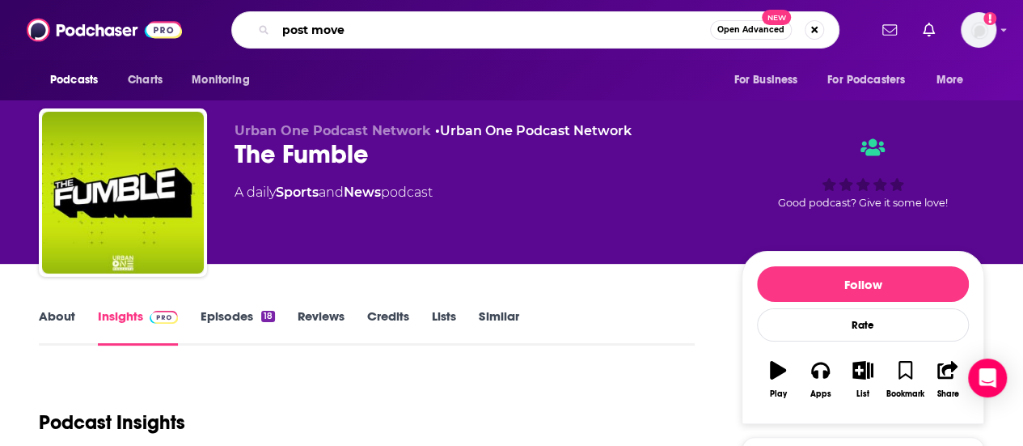
type input "post moves"
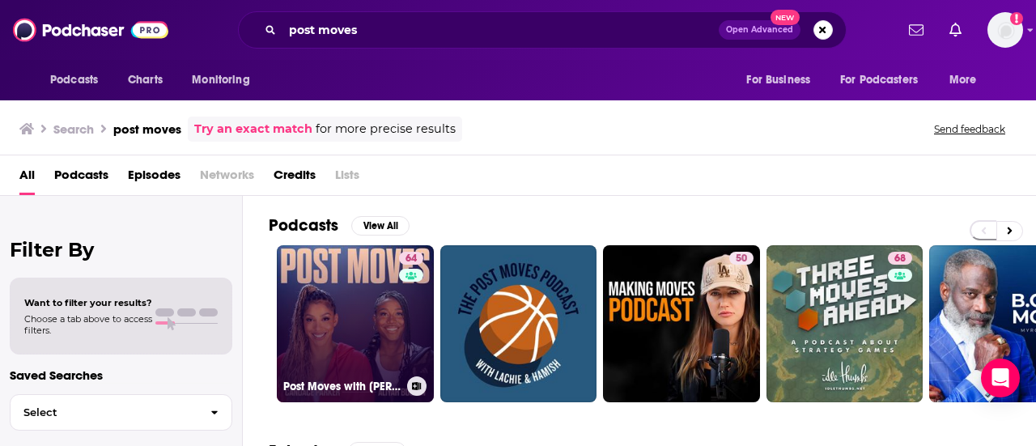
click at [316, 286] on link "64 Post Moves with [PERSON_NAME] & [PERSON_NAME]" at bounding box center [355, 323] width 157 height 157
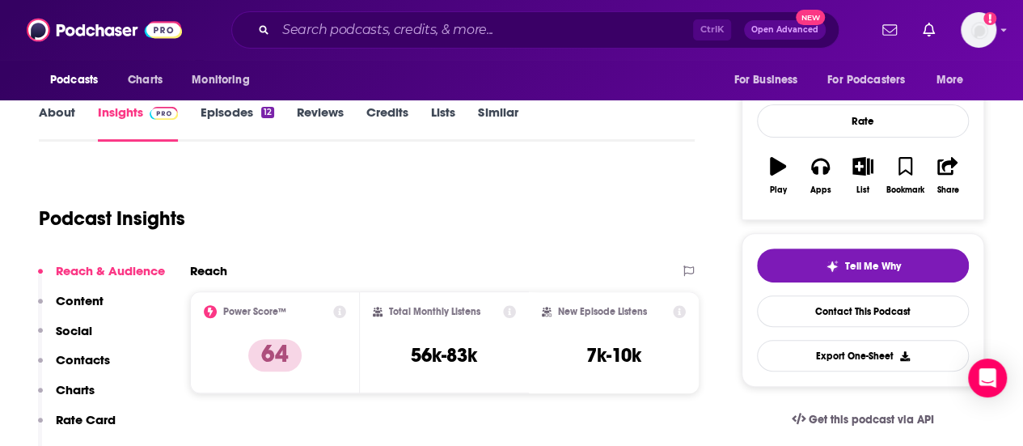
scroll to position [259, 0]
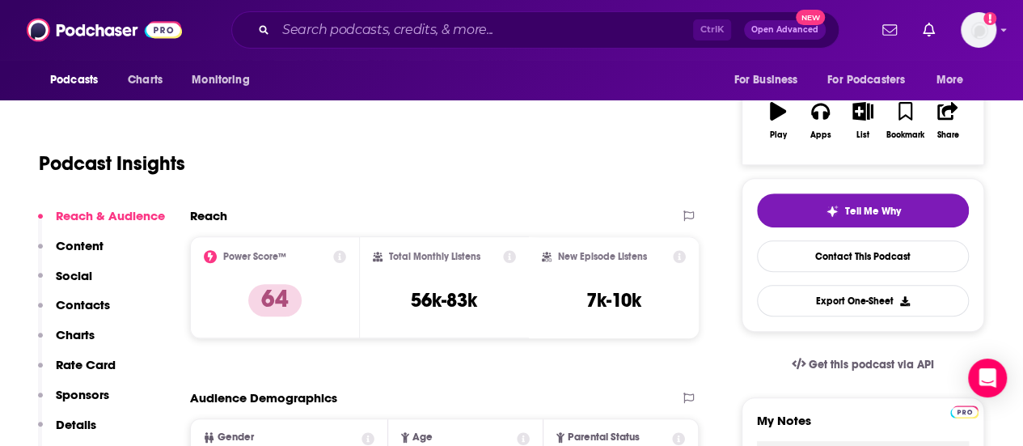
click at [73, 299] on p "Contacts" at bounding box center [83, 304] width 54 height 15
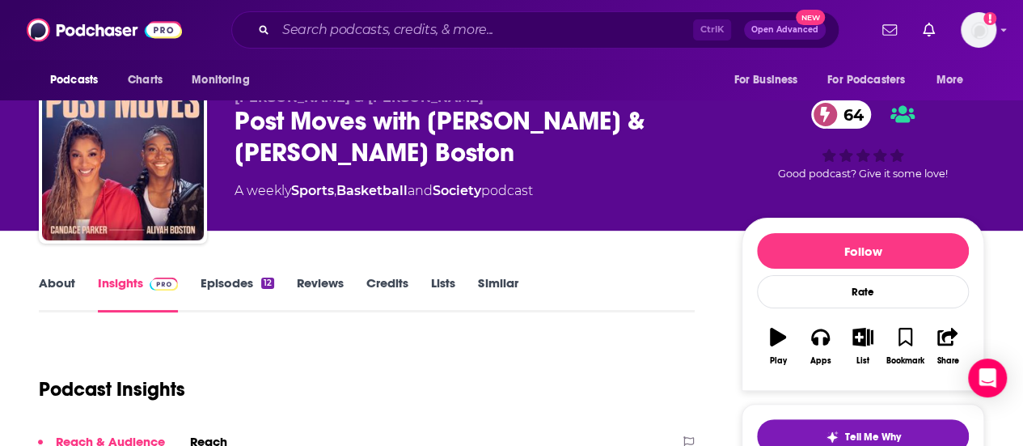
scroll to position [0, 0]
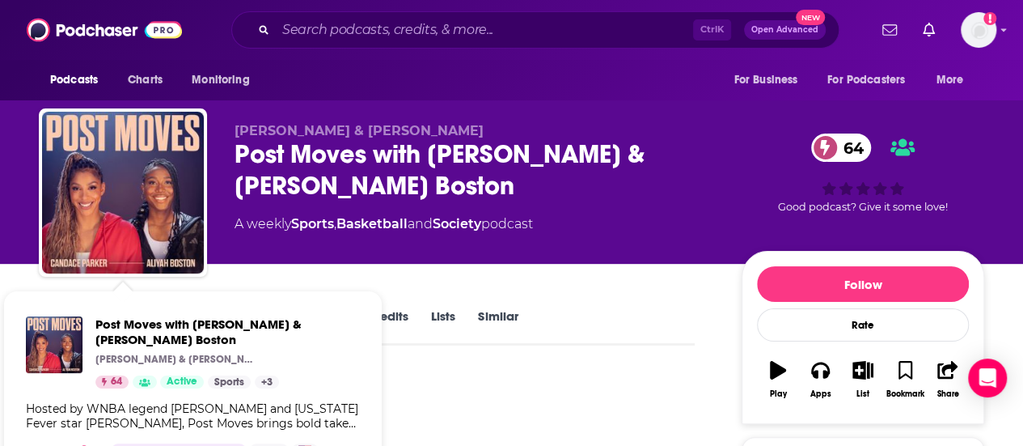
click at [137, 362] on p "[PERSON_NAME] & [PERSON_NAME]" at bounding box center [176, 359] width 162 height 13
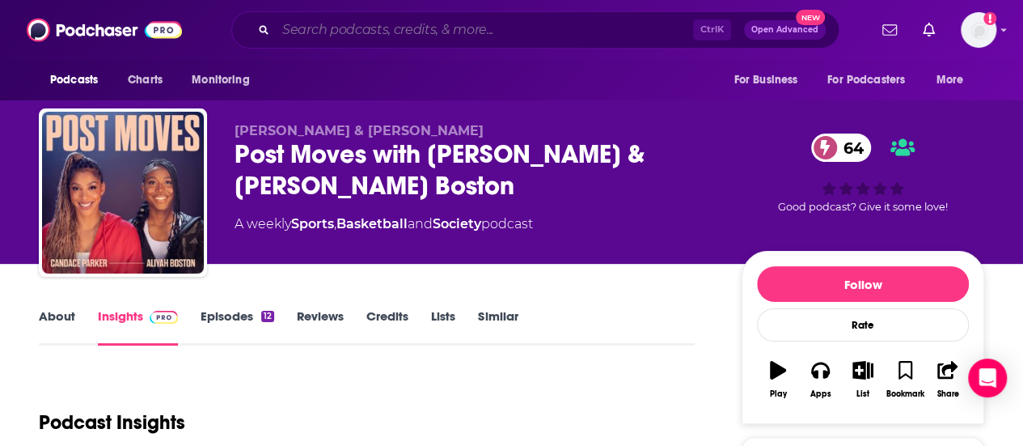
click at [481, 36] on input "Search podcasts, credits, & more..." at bounding box center [484, 30] width 417 height 26
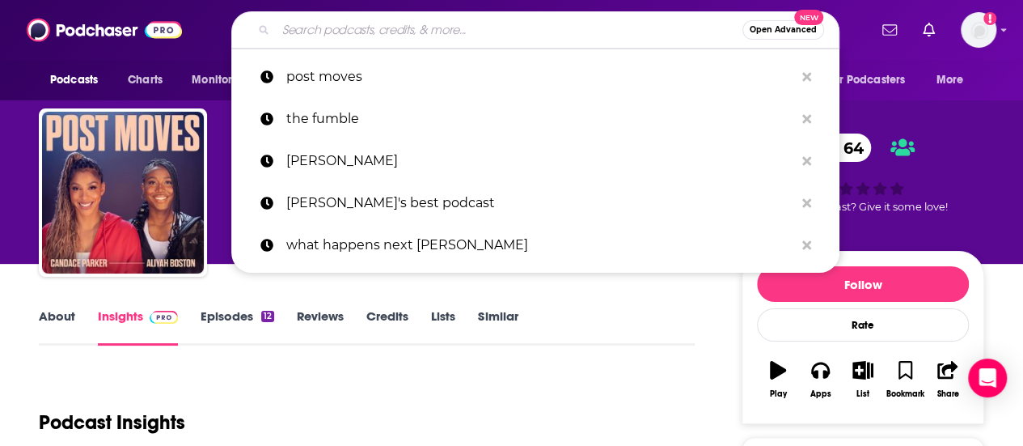
click at [472, 33] on input "Search podcasts, credits, & more..." at bounding box center [509, 30] width 467 height 26
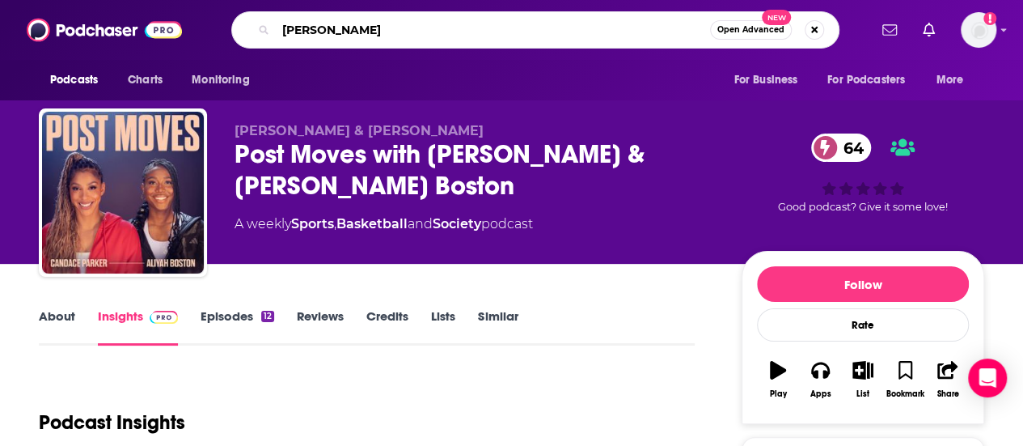
type input "[PERSON_NAME]"
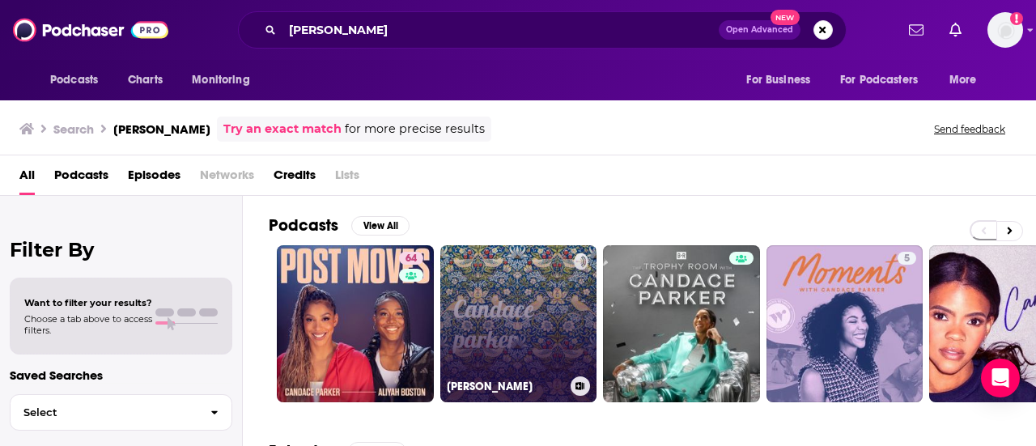
click at [515, 372] on link "[PERSON_NAME]" at bounding box center [518, 323] width 157 height 157
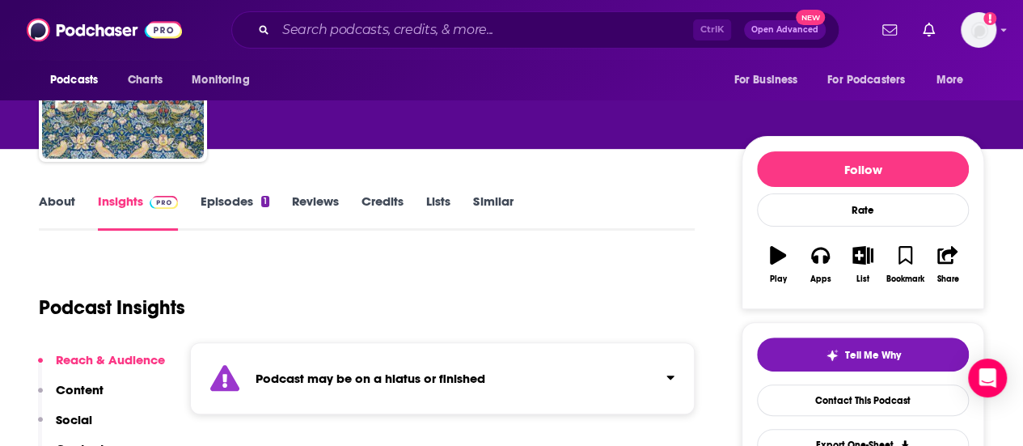
scroll to position [129, 0]
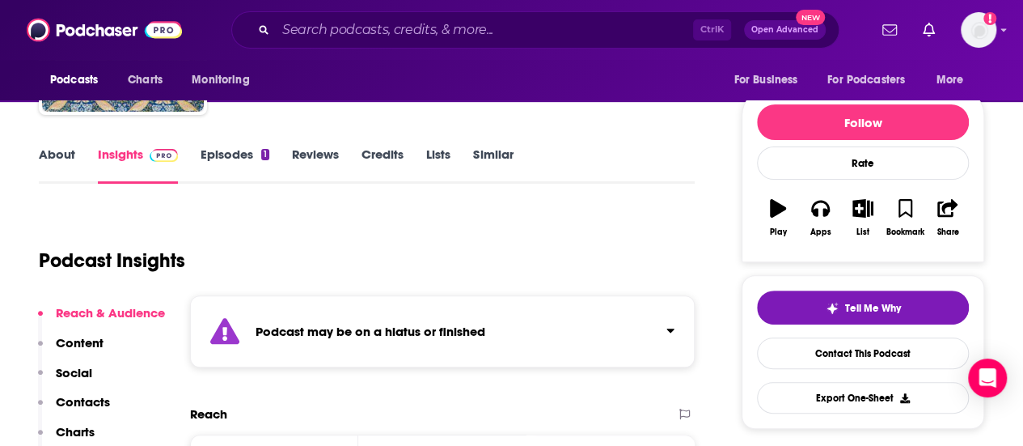
click at [75, 396] on p "Contacts" at bounding box center [83, 401] width 54 height 15
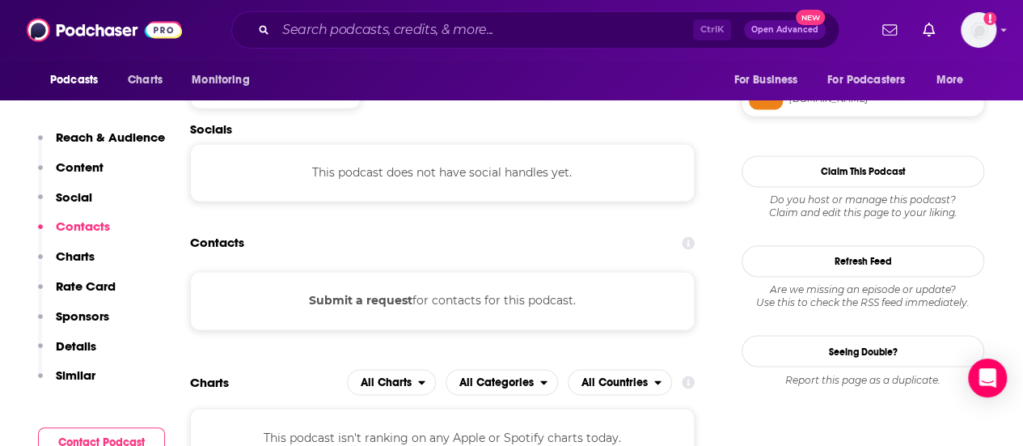
scroll to position [1226, 0]
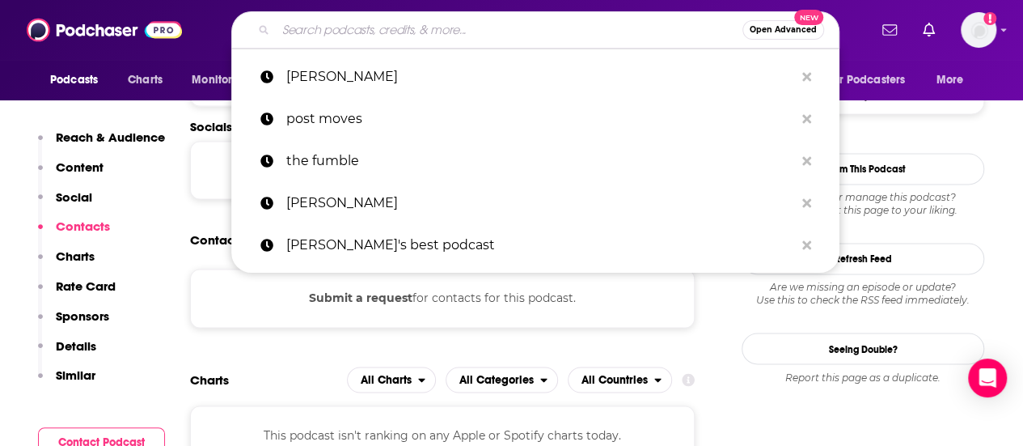
click at [343, 36] on input "Search podcasts, credits, & more..." at bounding box center [509, 30] width 467 height 26
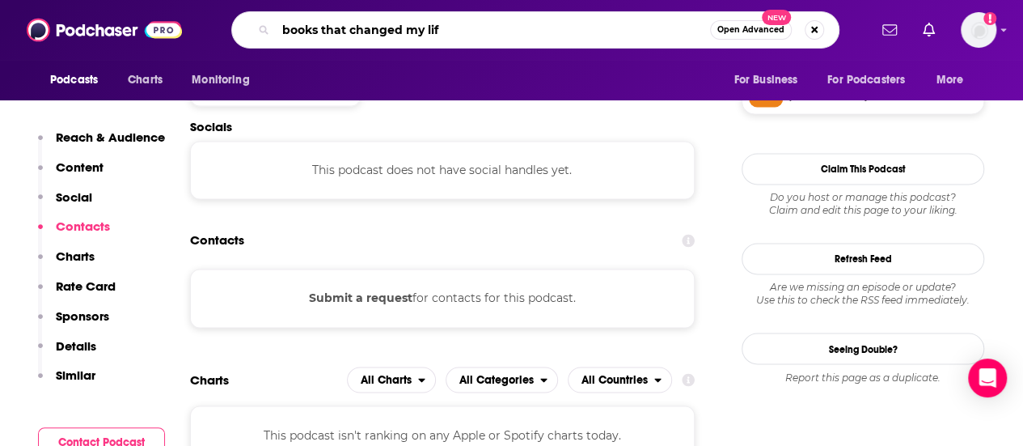
type input "books that changed my life"
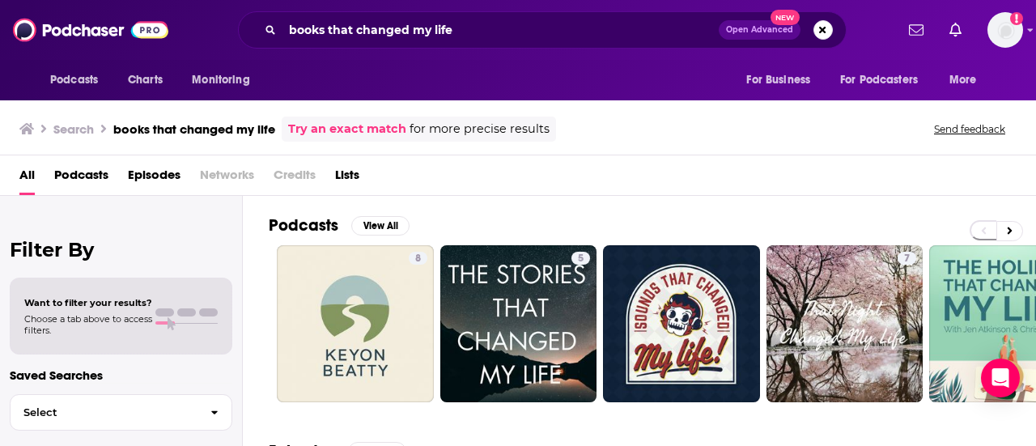
click at [496, 172] on div "All Podcasts Episodes Networks Credits Lists" at bounding box center [520, 178] width 1003 height 33
click at [324, 129] on link "Try an exact match" at bounding box center [347, 129] width 118 height 19
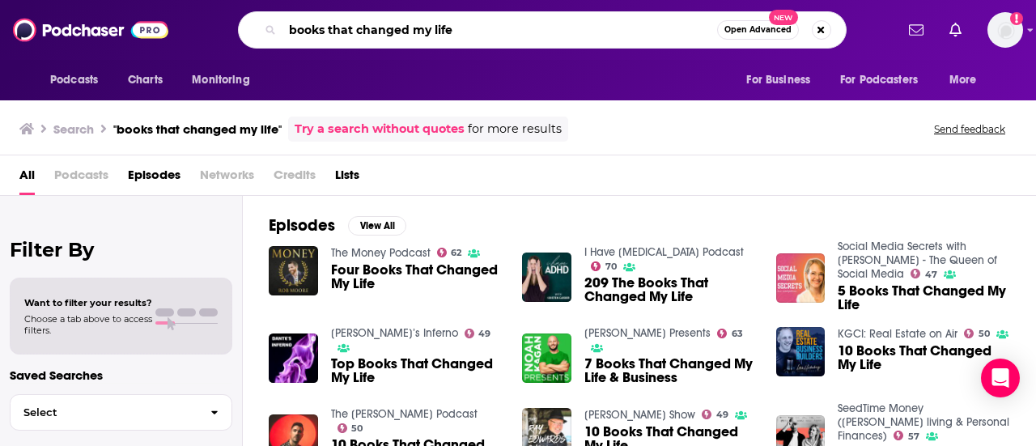
drag, startPoint x: 479, startPoint y: 28, endPoint x: 147, endPoint y: 46, distance: 332.2
click at [147, 46] on div "Podcasts Charts Monitoring books that changed my life Open Advanced New For Bus…" at bounding box center [518, 30] width 1036 height 60
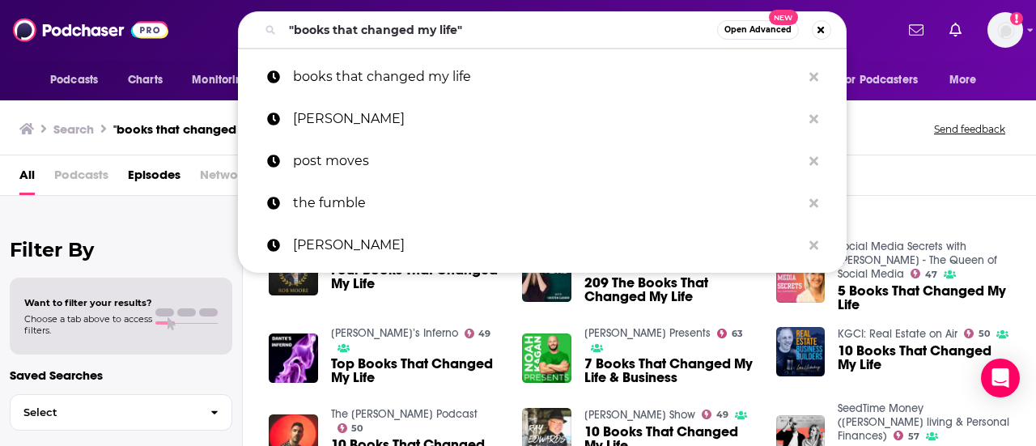
click at [113, 56] on div "Podcasts Charts Monitoring "books that changed my life" Open Advanced New books…" at bounding box center [518, 30] width 1036 height 60
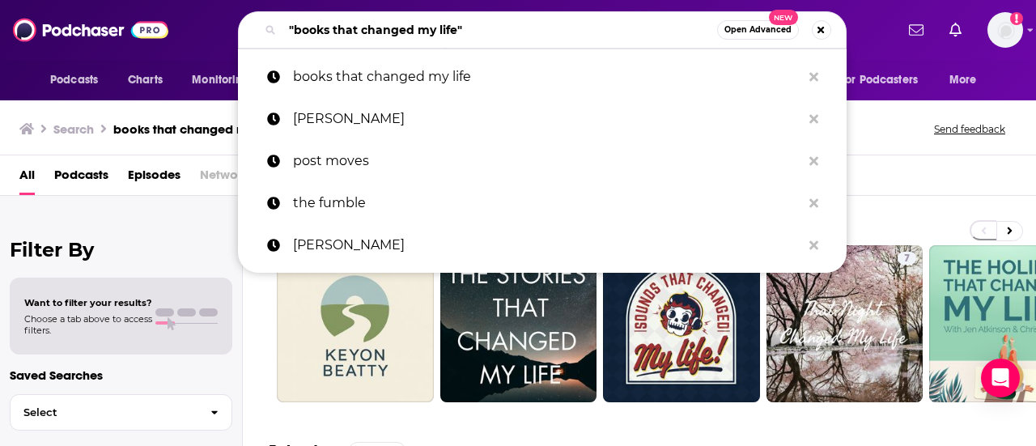
drag, startPoint x: 485, startPoint y: 36, endPoint x: 271, endPoint y: -6, distance: 218.5
click at [271, 0] on html "Podcasts Charts Monitoring "books that changed my life" Open Advanced New books…" at bounding box center [518, 223] width 1036 height 446
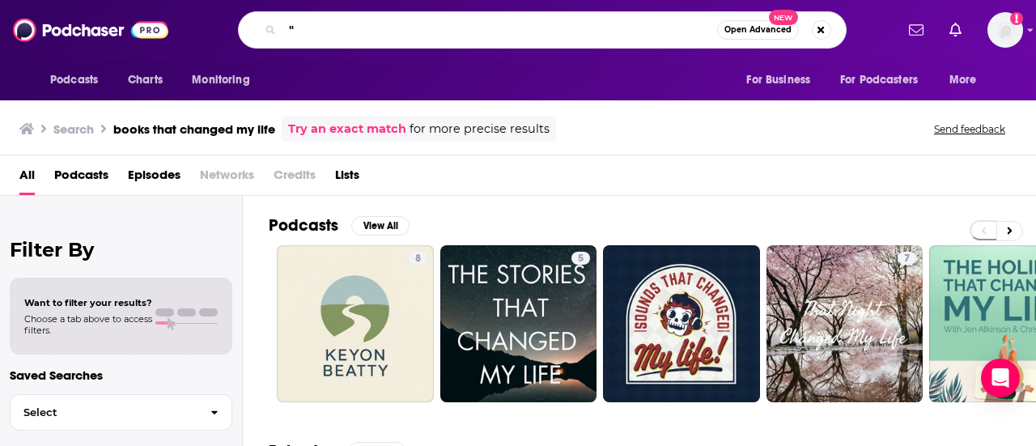
type input ""books that changed my life""
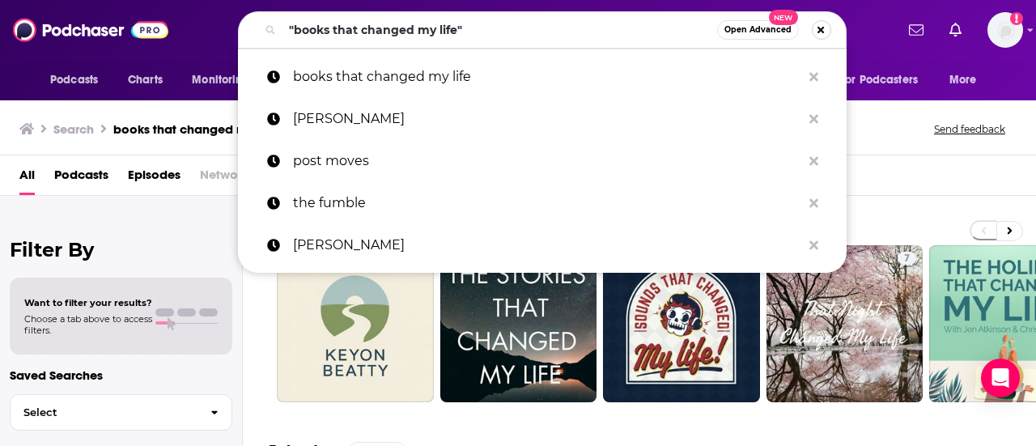
click at [820, 29] on button "Search podcasts, credits, & more..." at bounding box center [820, 29] width 19 height 19
click at [443, 23] on input "Search podcasts, credits, & more..." at bounding box center [515, 30] width 467 height 26
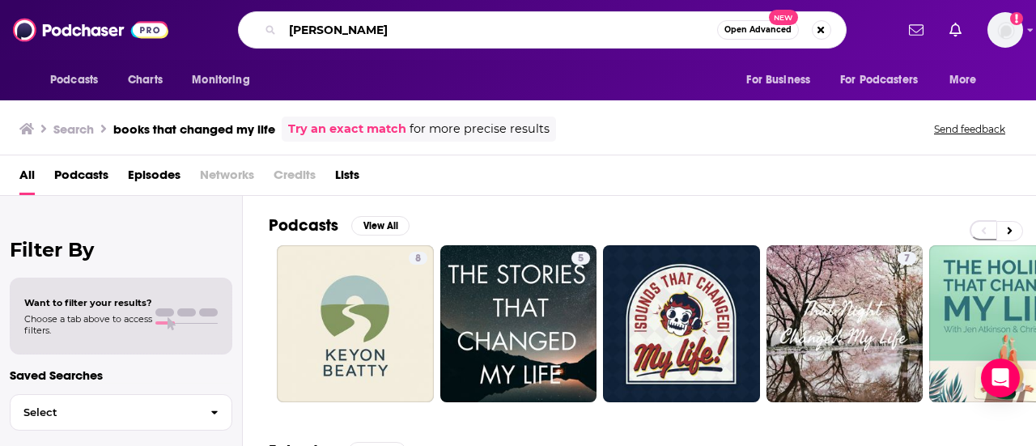
type input "[PERSON_NAME]"
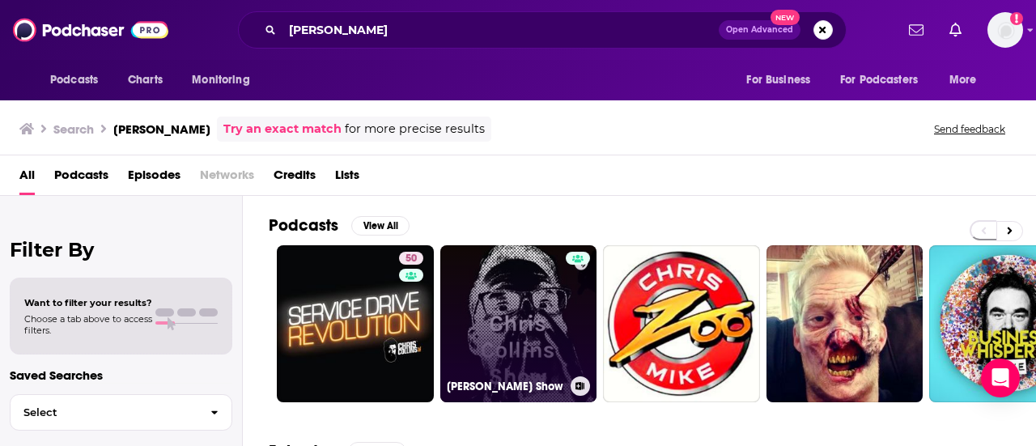
click at [543, 328] on link "[PERSON_NAME] Show" at bounding box center [518, 323] width 157 height 157
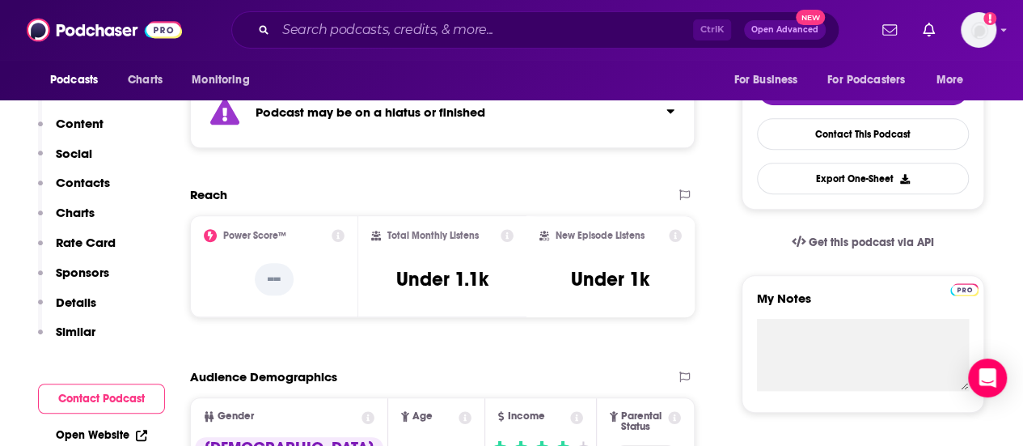
scroll to position [388, 0]
